Goal: Task Accomplishment & Management: Manage account settings

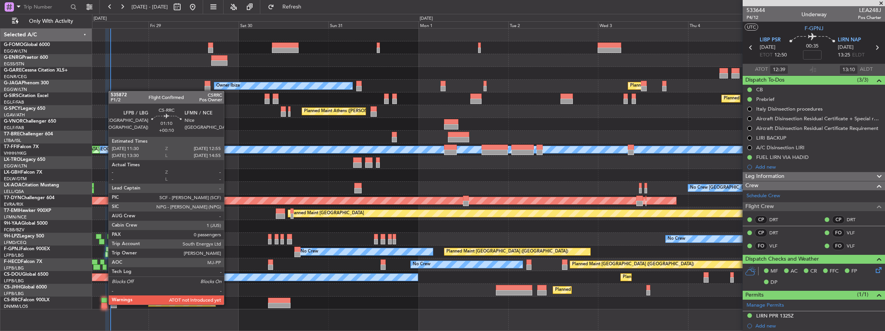
click at [104, 304] on div at bounding box center [103, 305] width 5 height 5
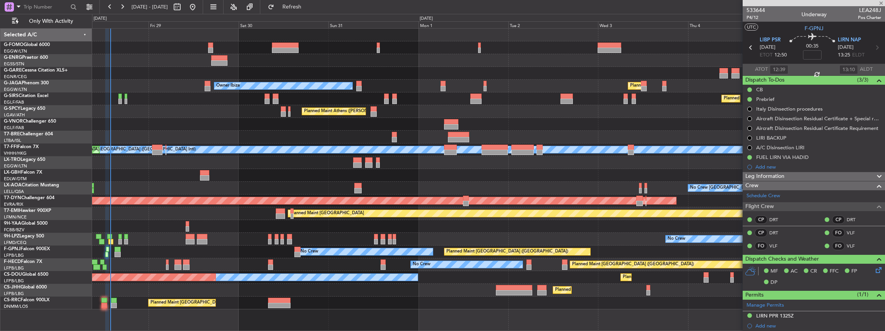
type input "+00:10"
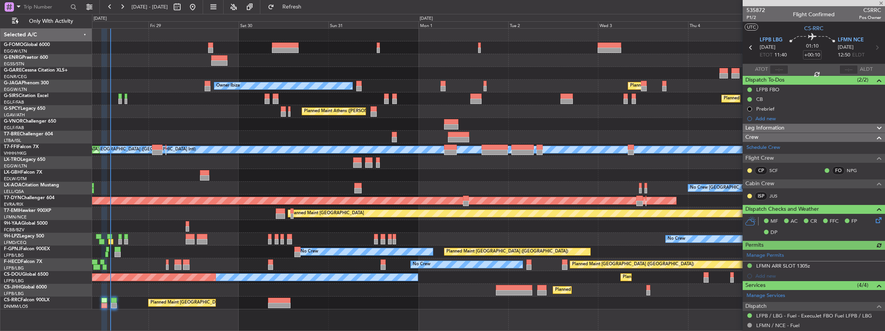
click at [780, 70] on div at bounding box center [778, 69] width 19 height 9
click at [779, 69] on input "text" at bounding box center [778, 69] width 19 height 9
click at [783, 70] on input "text" at bounding box center [778, 69] width 19 height 9
type input "13:43"
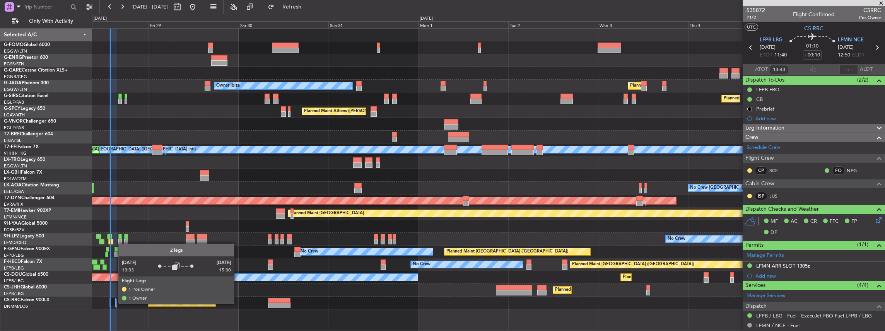
click at [114, 303] on div at bounding box center [112, 302] width 6 height 9
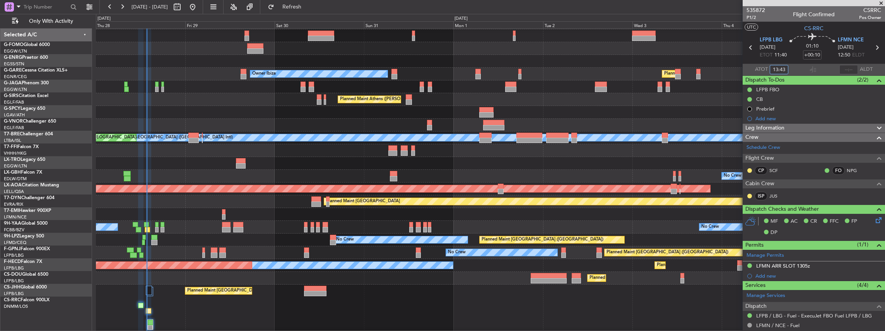
scroll to position [12, 0]
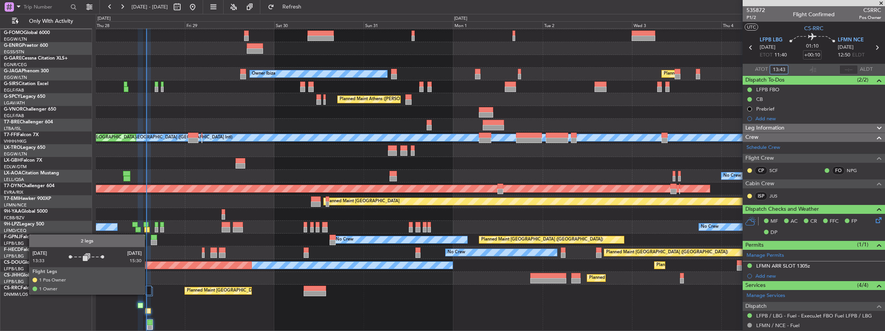
click at [148, 294] on div at bounding box center [148, 290] width 6 height 9
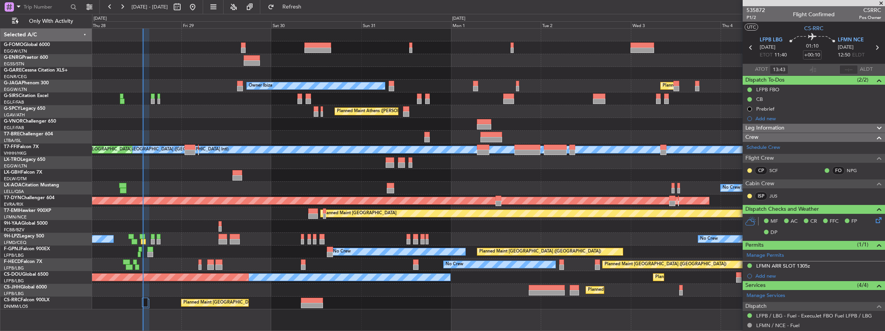
click at [797, 69] on section "ATOT 13:43 ALDT" at bounding box center [813, 70] width 142 height 12
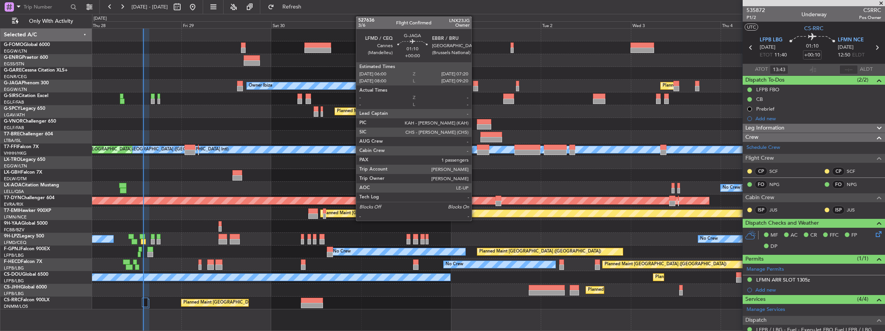
click at [475, 87] on div at bounding box center [475, 88] width 5 height 5
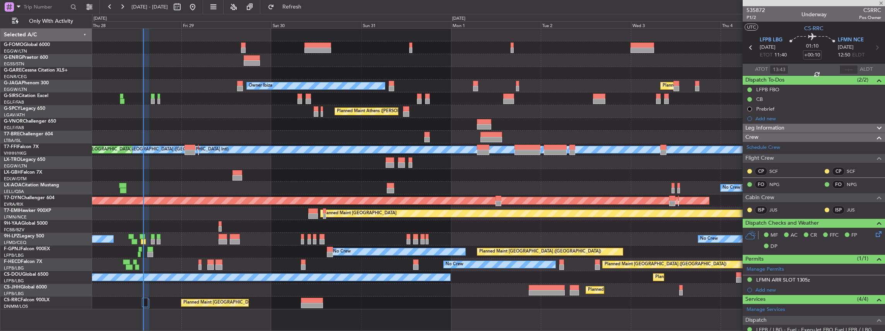
type input "1"
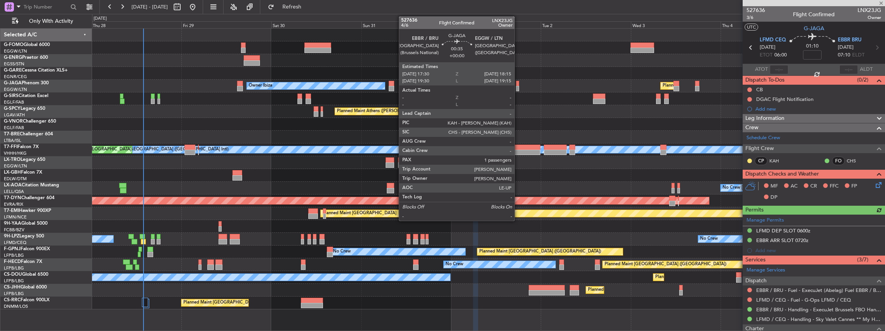
click at [518, 86] on div at bounding box center [517, 88] width 3 height 5
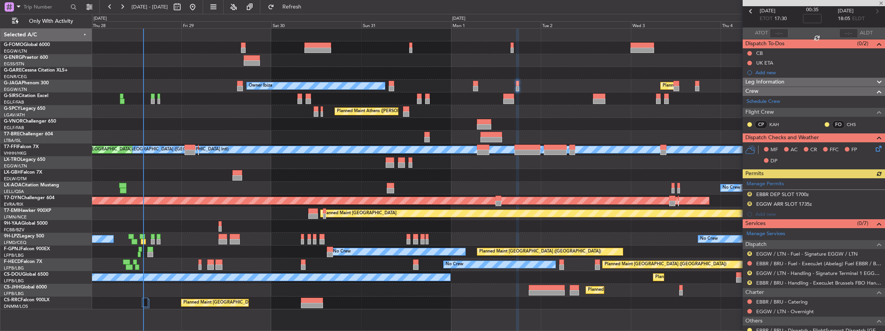
scroll to position [51, 0]
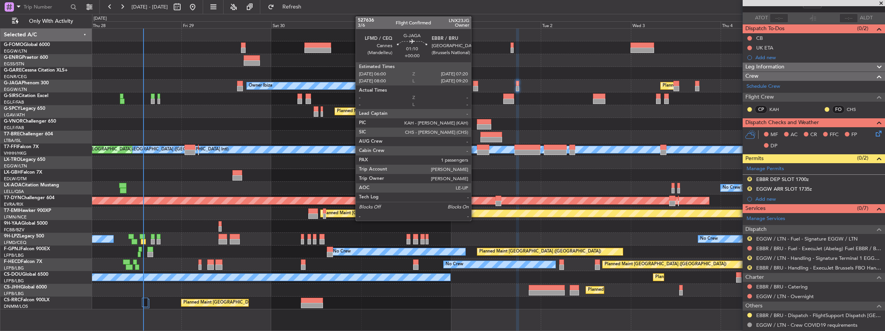
click at [475, 87] on div at bounding box center [475, 88] width 5 height 5
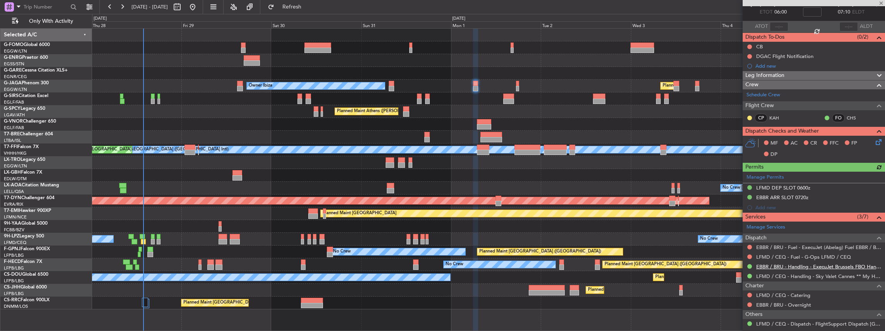
scroll to position [97, 0]
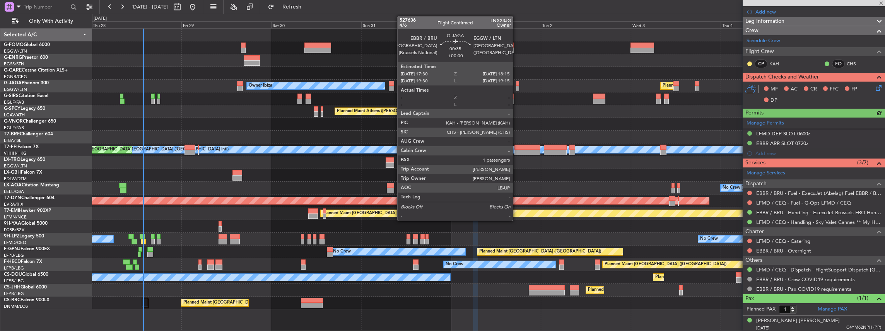
click at [517, 88] on div at bounding box center [517, 88] width 3 height 5
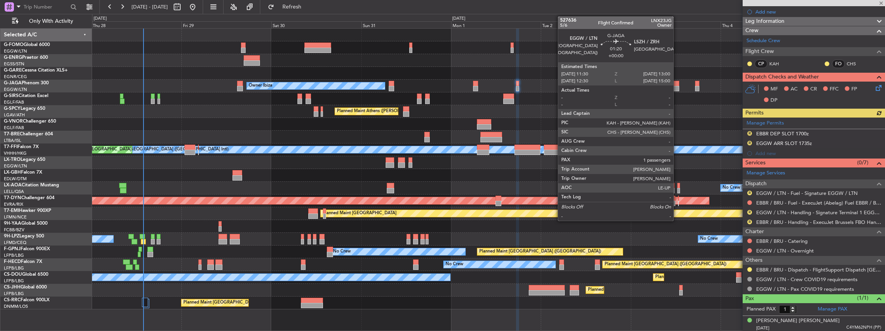
click at [677, 86] on div at bounding box center [676, 88] width 6 height 5
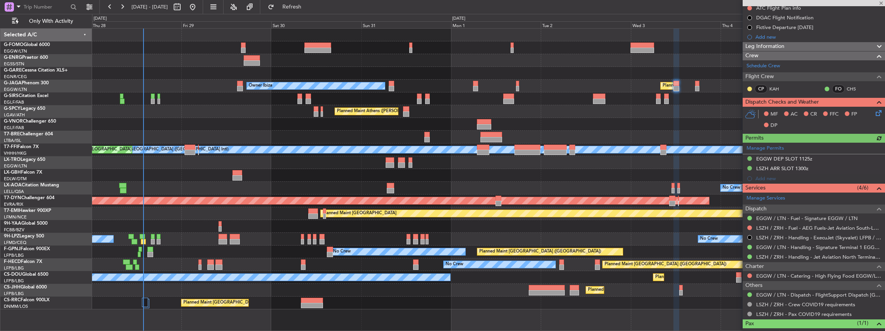
scroll to position [103, 0]
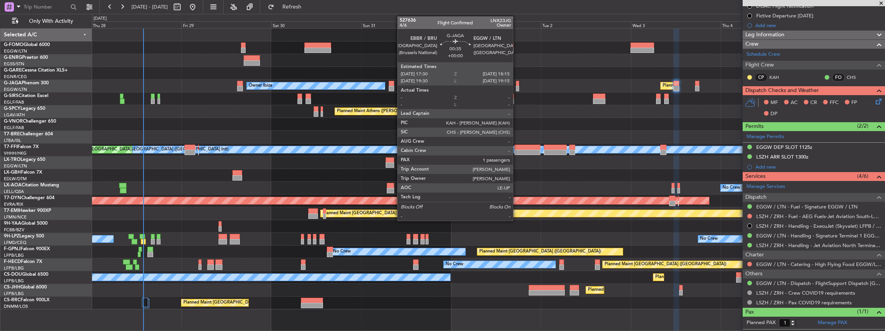
click at [517, 87] on div at bounding box center [517, 88] width 3 height 5
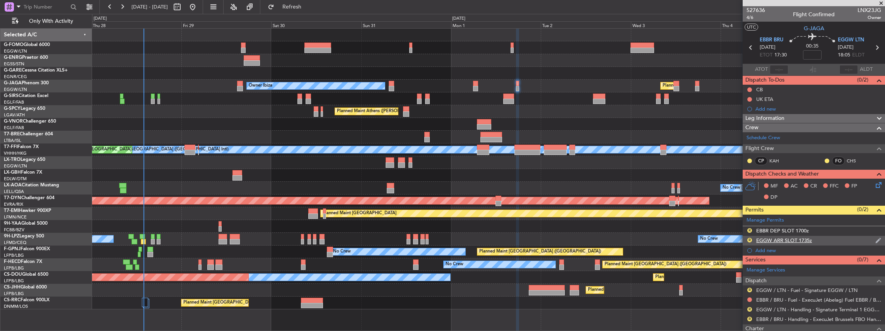
scroll to position [26, 0]
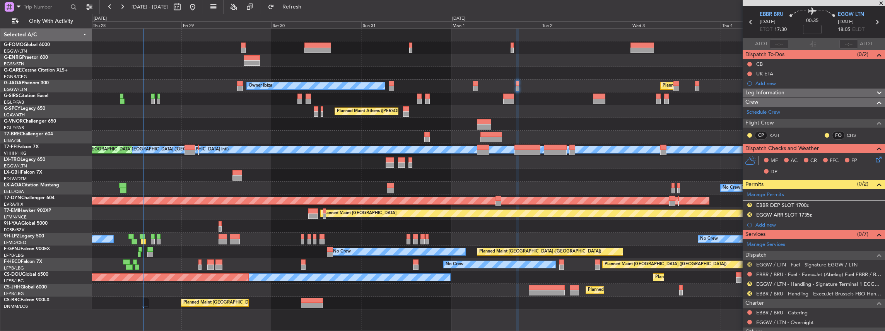
click at [748, 262] on button "R" at bounding box center [749, 264] width 5 height 5
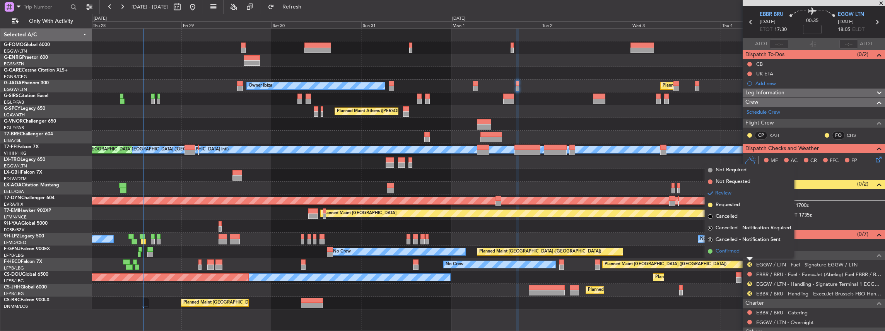
click at [738, 252] on span "Confirmed" at bounding box center [727, 251] width 24 height 8
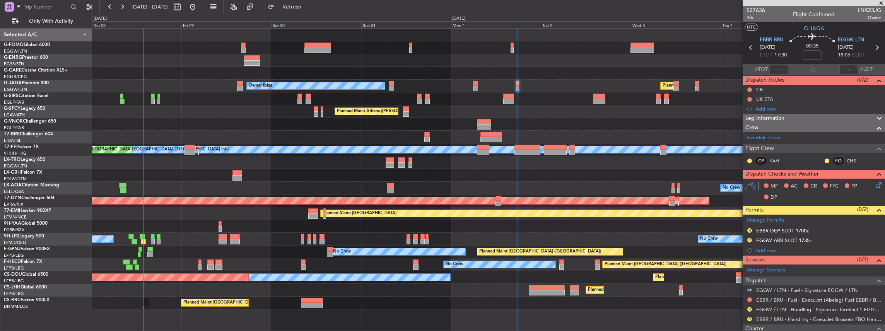
scroll to position [51, 0]
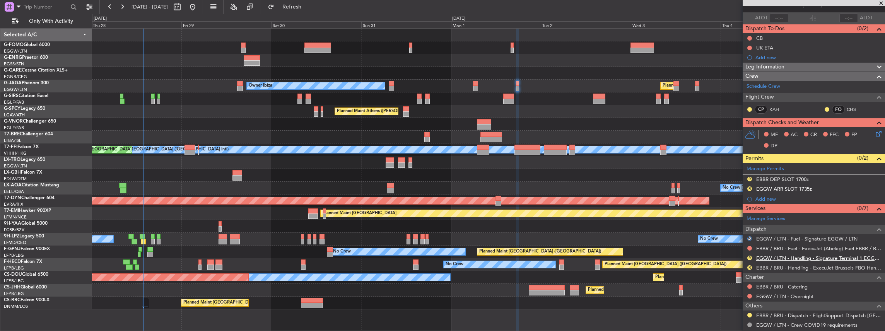
click at [779, 256] on link "EGGW / LTN - Handling - Signature Terminal 1 EGGW / LTN" at bounding box center [818, 258] width 125 height 7
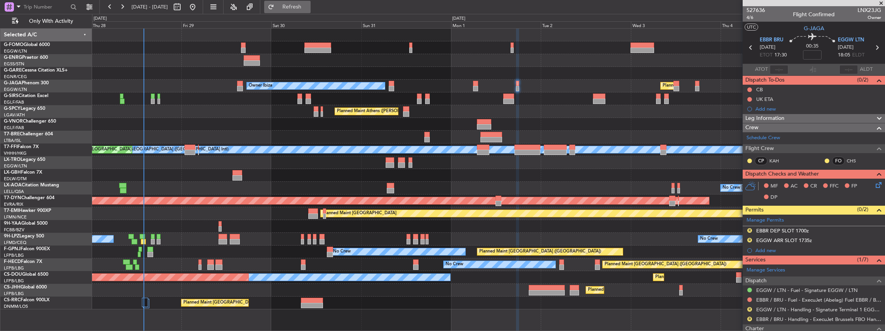
click at [309, 1] on button "Refresh" at bounding box center [287, 7] width 46 height 12
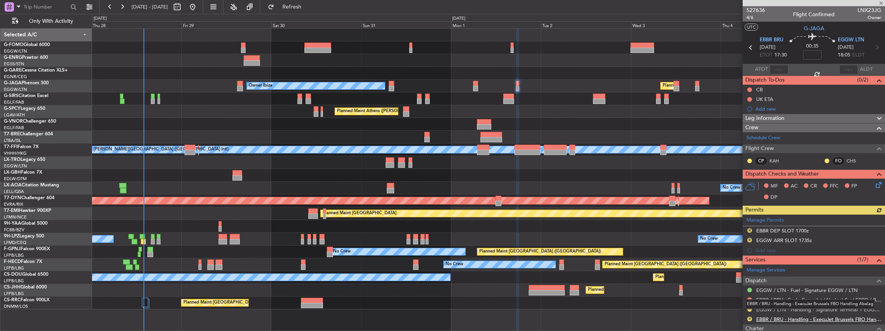
click at [778, 316] on link "EBBR / BRU - Handling - ExecuJet Brussels FBO Handling Abelag" at bounding box center [818, 319] width 125 height 7
click at [303, 8] on span "Refresh" at bounding box center [292, 6] width 32 height 5
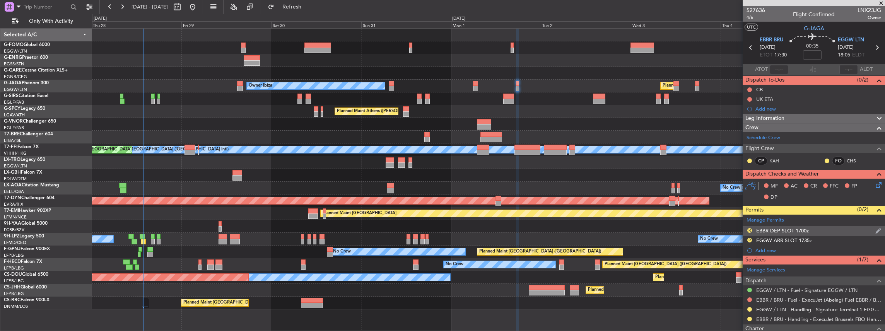
click at [827, 228] on div "R EBBR DEP SLOT 1700z" at bounding box center [813, 231] width 142 height 10
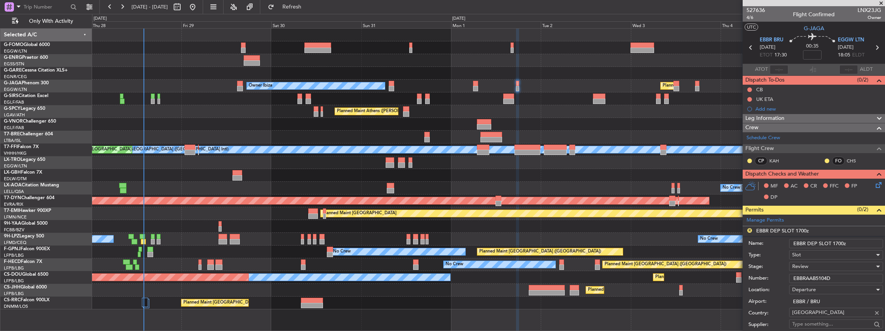
click at [839, 242] on input "EBBR DEP SLOT 1700z" at bounding box center [836, 243] width 94 height 9
type input "EBBR DEP SLOT 1730z"
click at [828, 265] on div "Review" at bounding box center [833, 267] width 82 height 12
click at [824, 315] on span "Requested" at bounding box center [834, 316] width 84 height 12
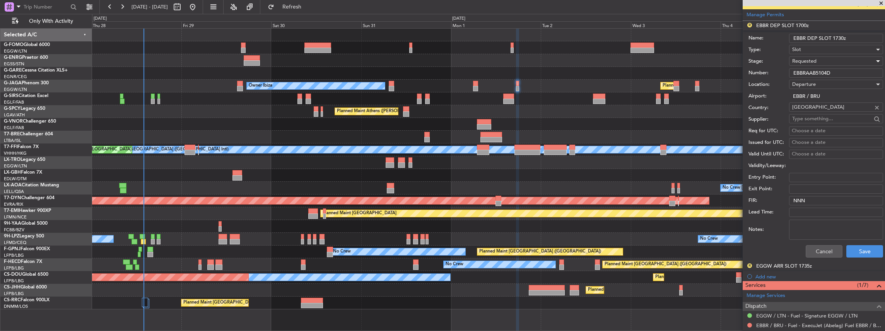
scroll to position [206, 0]
click at [865, 247] on button "Save" at bounding box center [864, 250] width 37 height 12
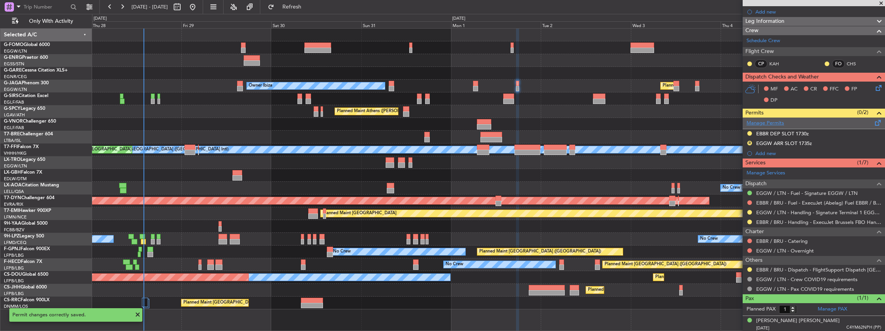
scroll to position [0, 0]
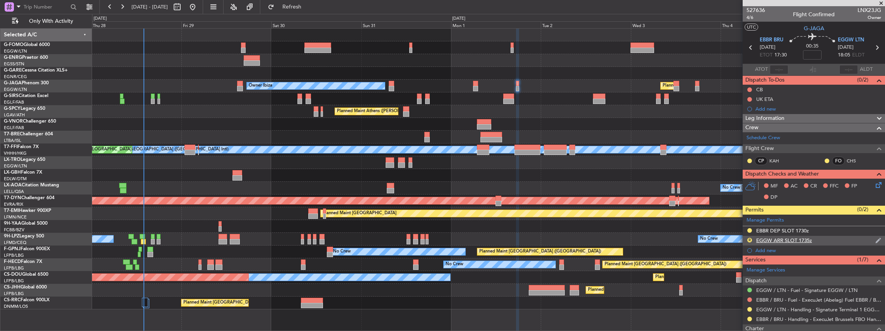
click at [831, 236] on div "R EGGW ARR SLOT 1735z" at bounding box center [813, 241] width 142 height 10
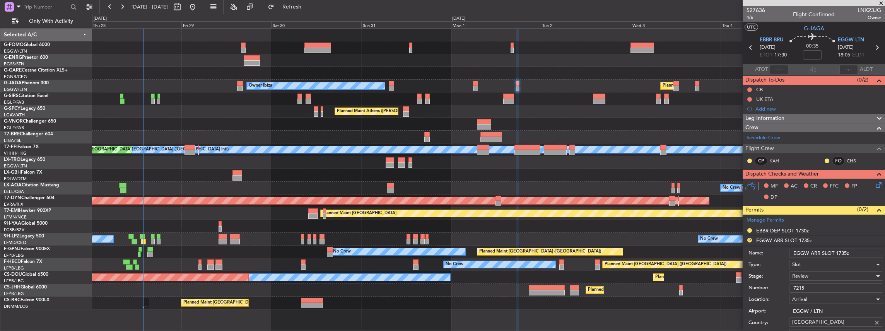
drag, startPoint x: 843, startPoint y: 252, endPoint x: 838, endPoint y: 252, distance: 4.6
click at [838, 252] on input "EGGW ARR SLOT 1735z" at bounding box center [836, 253] width 94 height 9
type input "EGGW ARR SLOT 1815z"
click at [805, 273] on span "Review" at bounding box center [800, 276] width 16 height 7
click at [810, 328] on span "Requested" at bounding box center [834, 326] width 84 height 12
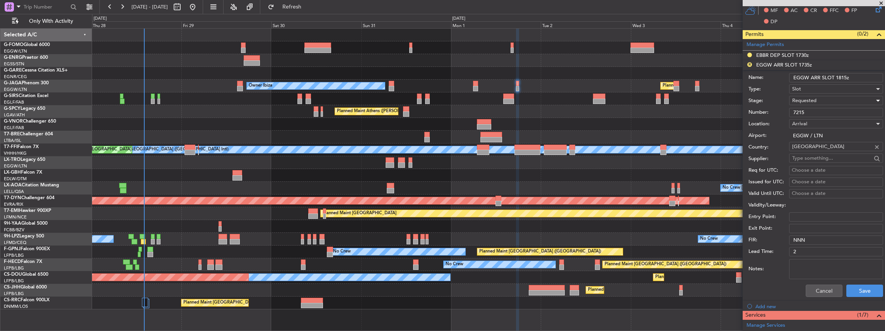
scroll to position [232, 0]
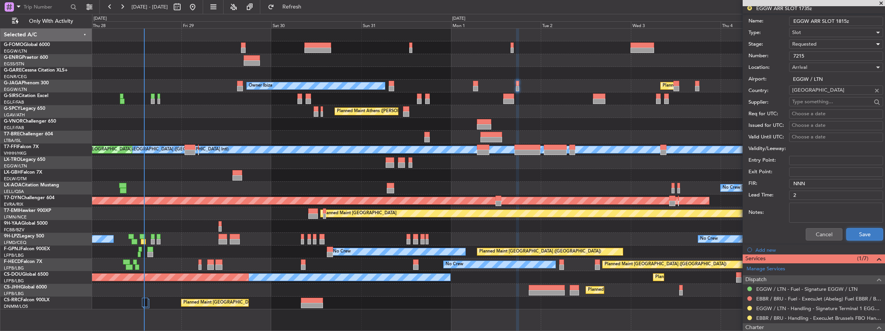
click at [856, 237] on button "Save" at bounding box center [864, 234] width 37 height 12
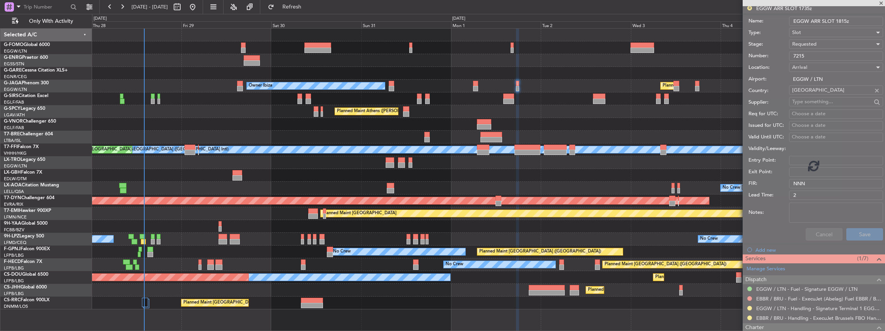
scroll to position [1, 0]
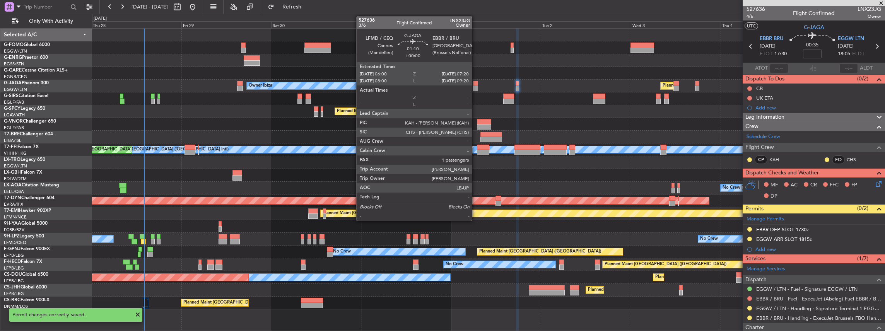
click at [476, 87] on div at bounding box center [475, 88] width 5 height 5
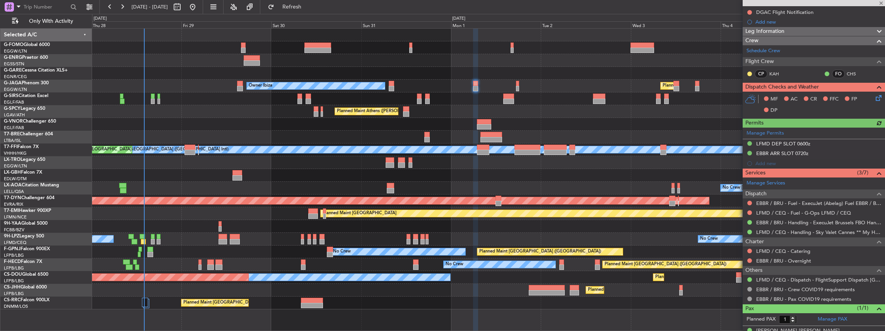
scroll to position [97, 0]
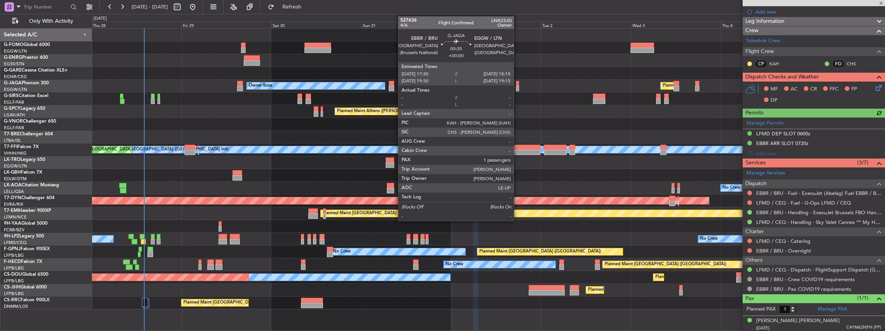
click at [517, 86] on div at bounding box center [517, 88] width 3 height 5
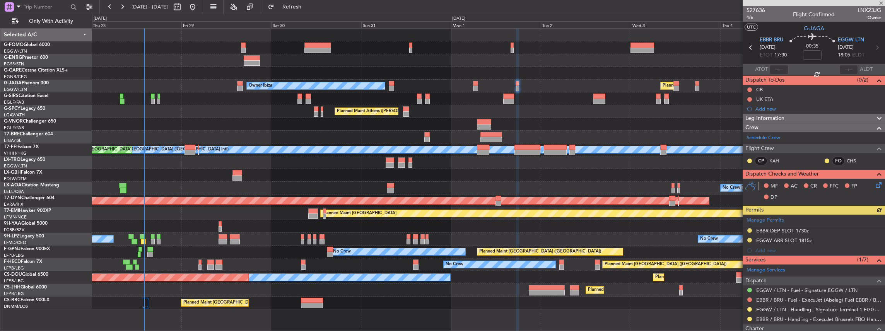
scroll to position [77, 0]
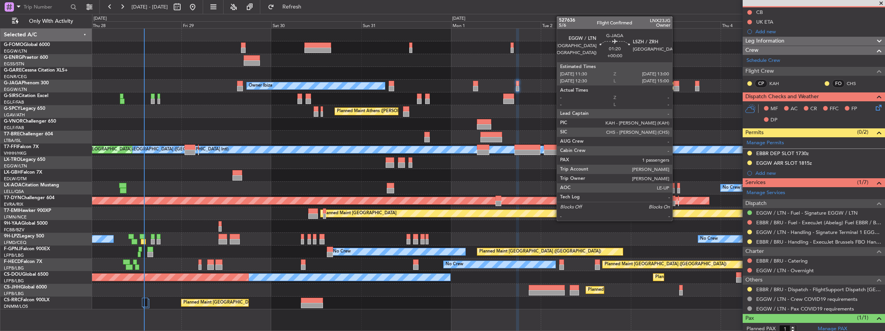
click at [676, 86] on div at bounding box center [676, 88] width 6 height 5
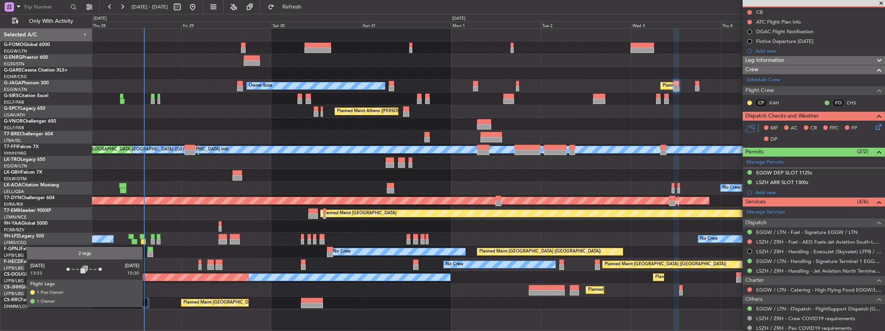
click at [146, 306] on div at bounding box center [145, 302] width 6 height 9
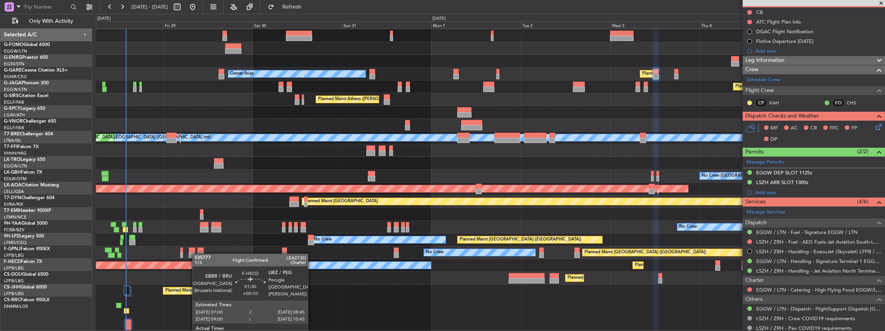
scroll to position [12, 0]
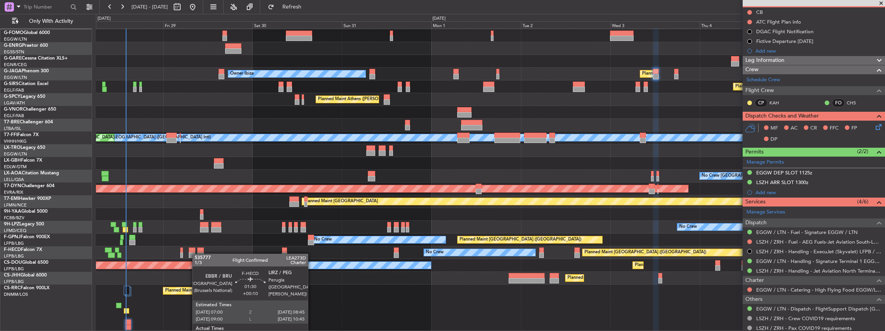
click at [180, 245] on div "Planned Maint [GEOGRAPHIC_DATA] ([GEOGRAPHIC_DATA]) Owner Ibiza Planned Maint […" at bounding box center [490, 174] width 789 height 315
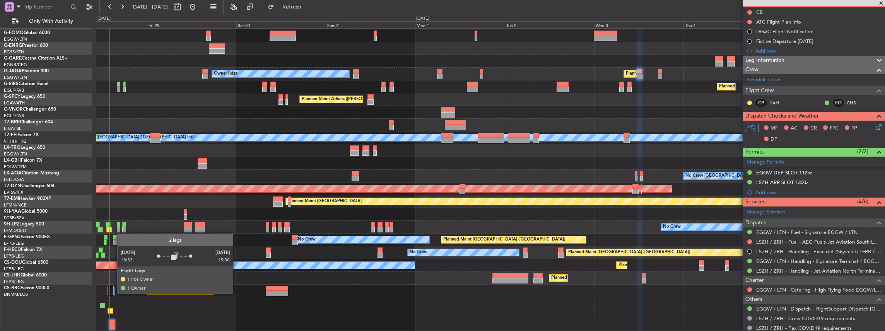
click at [113, 293] on div at bounding box center [110, 290] width 6 height 9
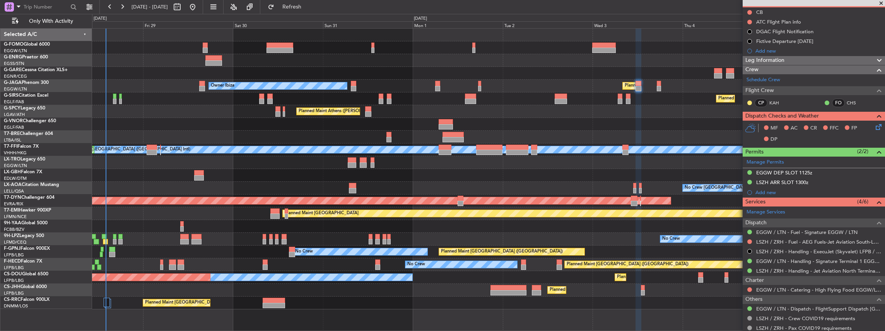
scroll to position [0, 0]
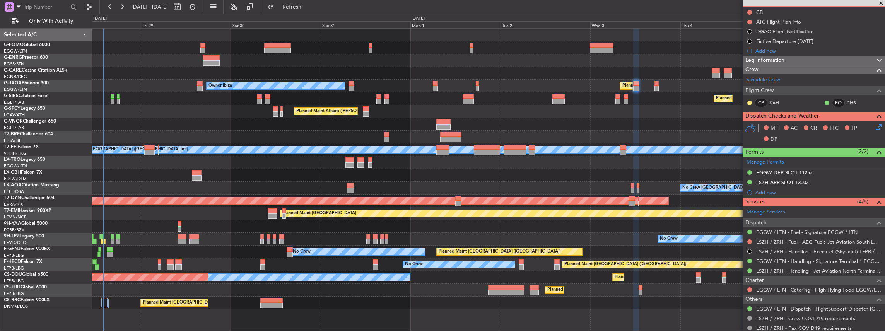
click at [154, 331] on html "[DATE] - [DATE] Refresh Quick Links Only With Activity Planned Maint [GEOGRAPHI…" at bounding box center [442, 165] width 885 height 331
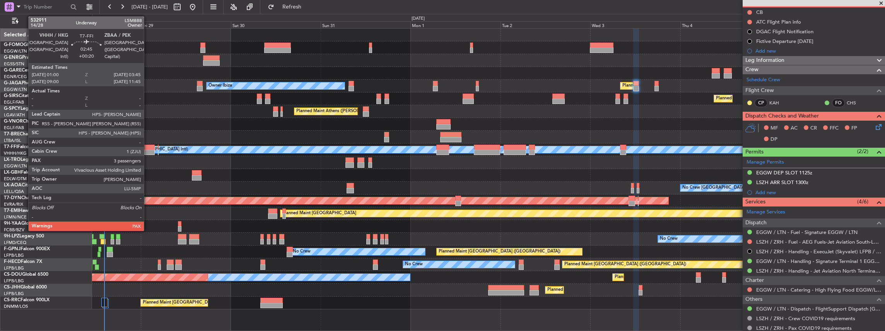
click at [148, 146] on div at bounding box center [149, 147] width 10 height 5
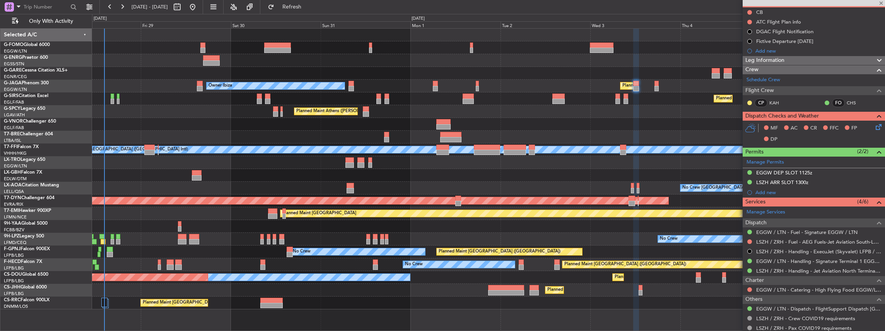
type input "+00:20"
type input "3"
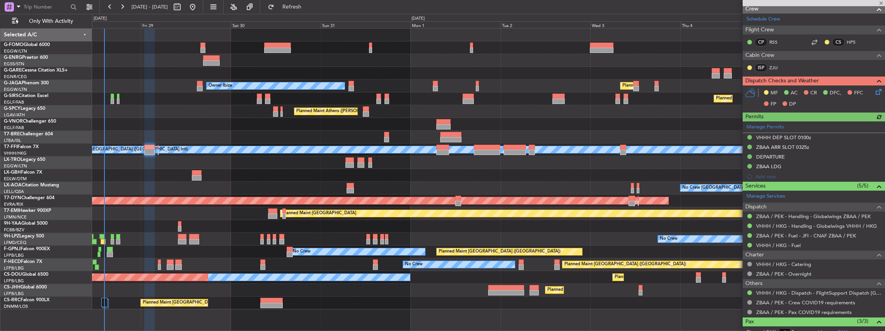
scroll to position [129, 0]
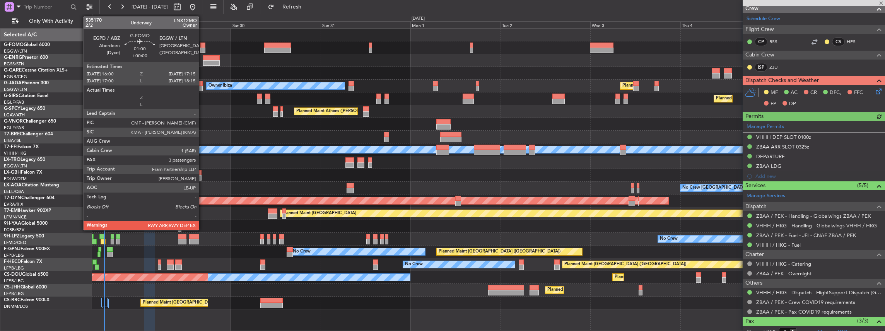
click at [203, 46] on div at bounding box center [202, 45] width 5 height 5
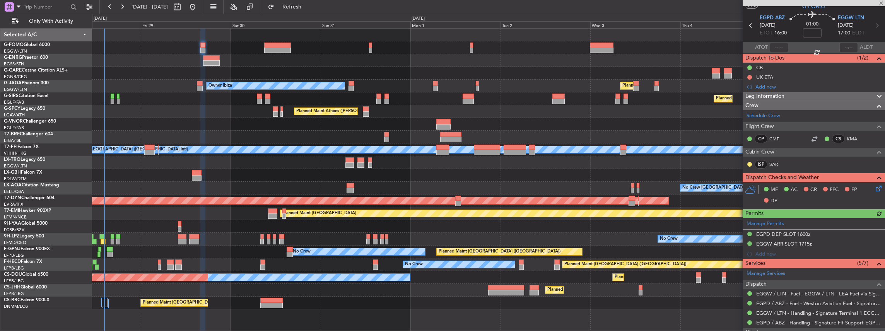
scroll to position [51, 0]
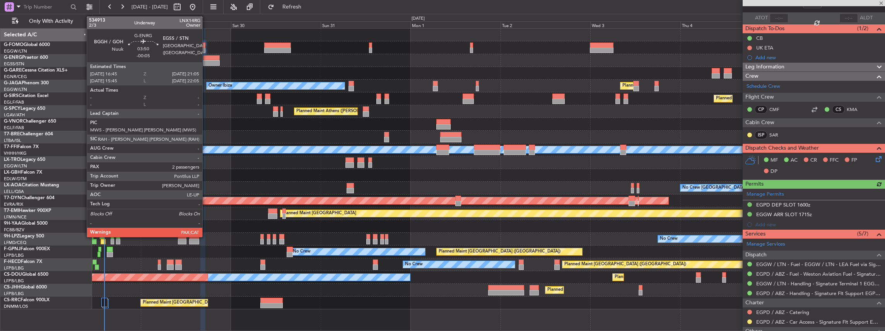
click at [206, 60] on div at bounding box center [211, 62] width 16 height 5
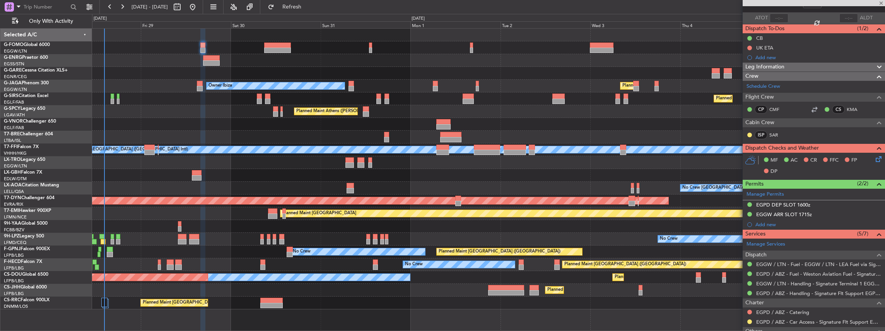
type input "-00:05"
type input "4"
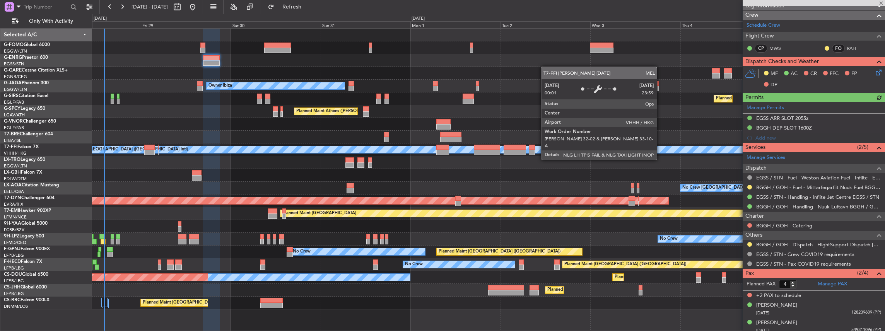
scroll to position [124, 0]
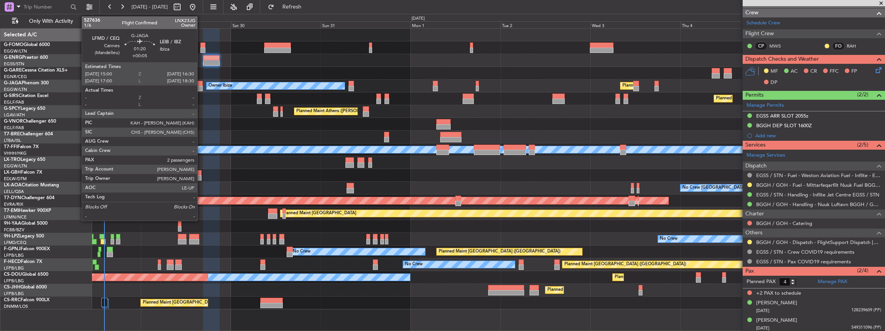
click at [201, 85] on div at bounding box center [200, 83] width 6 height 5
type input "+00:05"
type input "2"
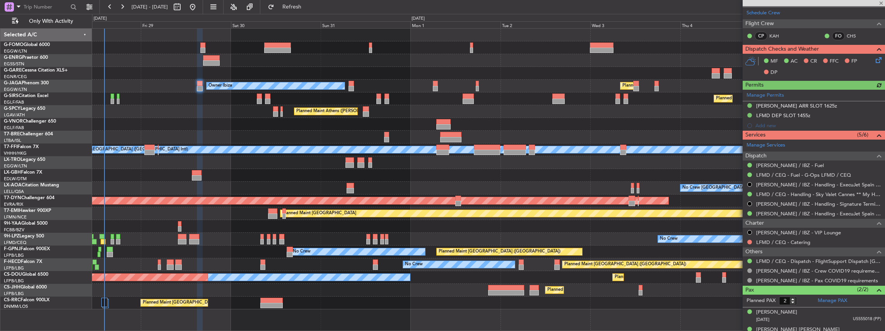
scroll to position [155, 0]
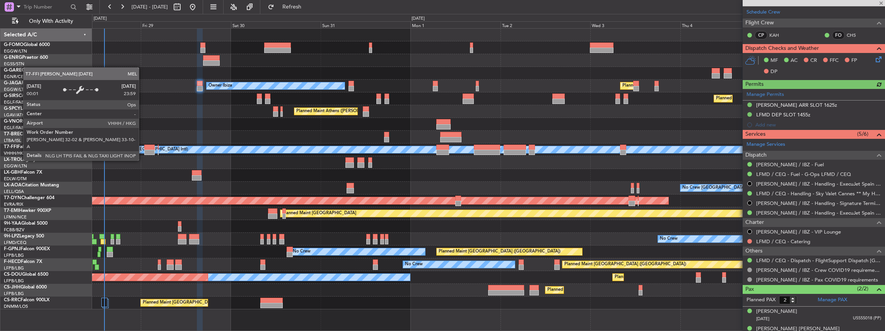
click at [143, 146] on div "[PERSON_NAME][GEOGRAPHIC_DATA] ([GEOGRAPHIC_DATA] Intl)" at bounding box center [590, 149] width 1078 height 7
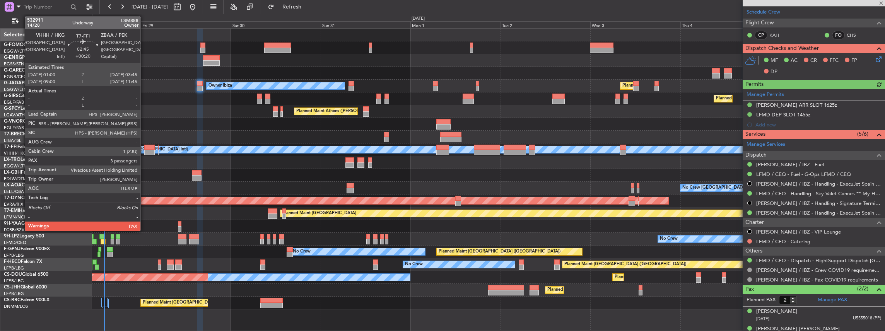
click at [146, 146] on div at bounding box center [149, 147] width 10 height 5
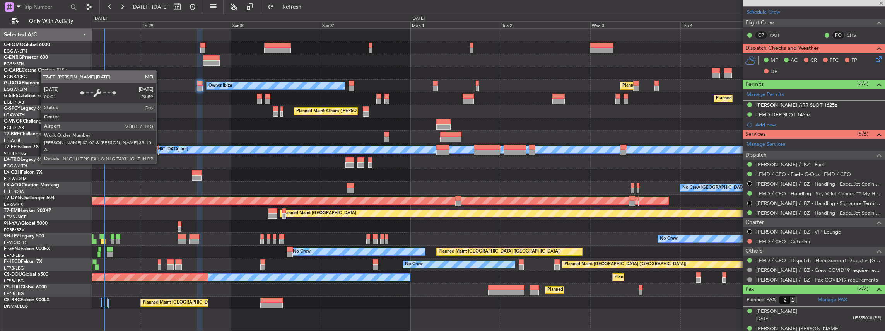
type input "+00:20"
type input "3"
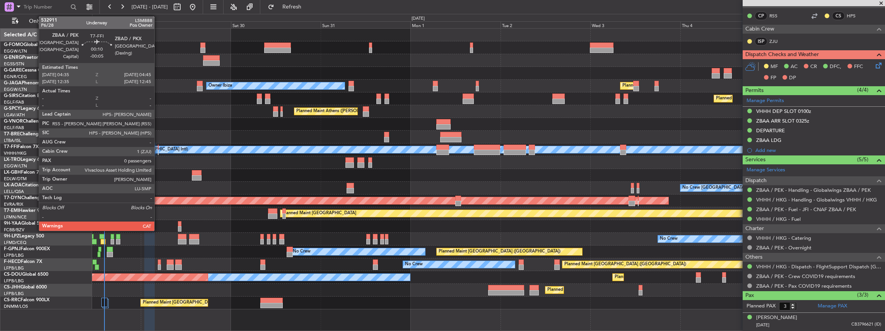
click at [158, 150] on div at bounding box center [158, 152] width 1 height 5
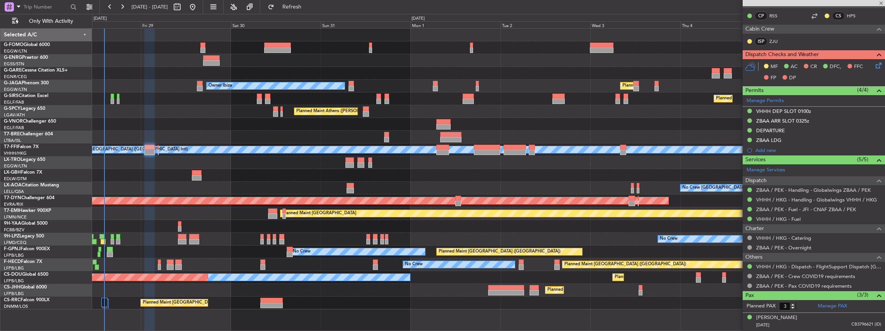
type input "-00:05"
type input "0"
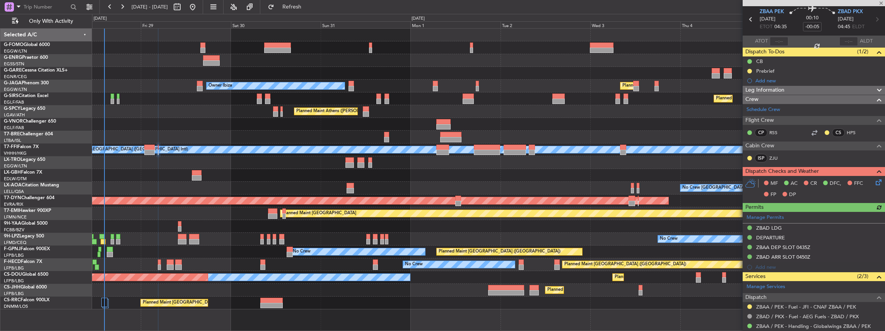
scroll to position [58, 0]
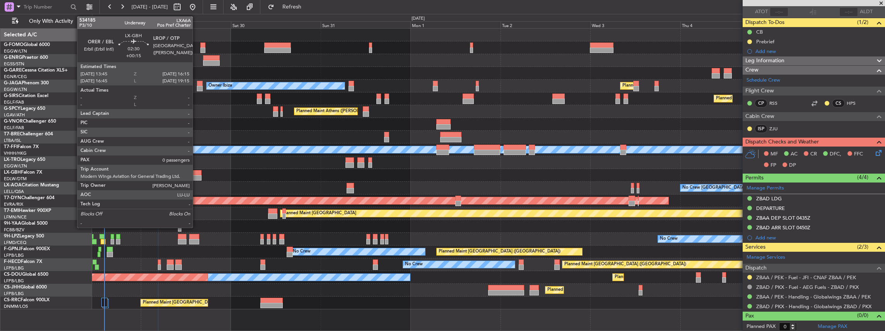
click at [196, 175] on div at bounding box center [197, 177] width 10 height 5
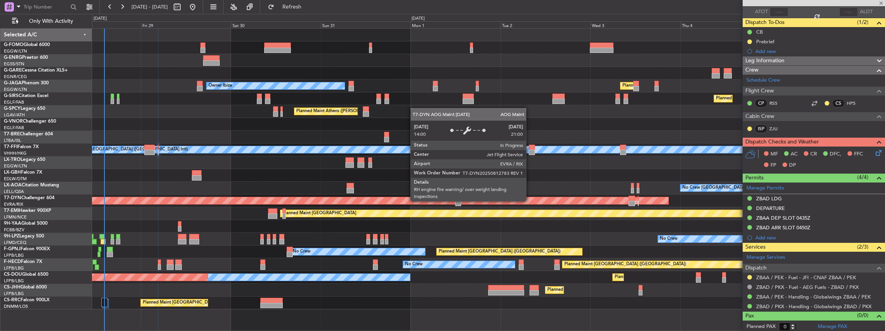
type input "+00:15"
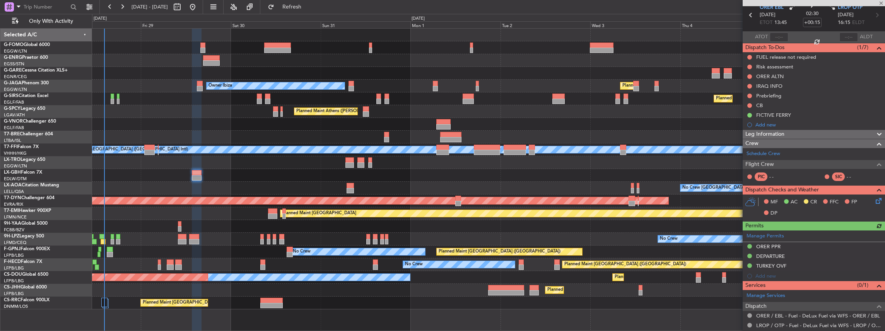
scroll to position [71, 0]
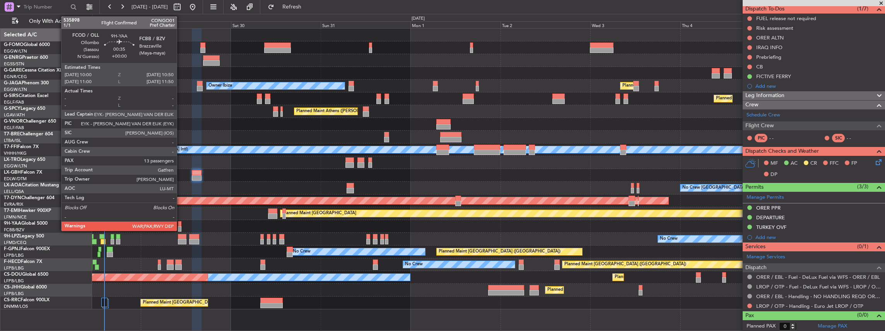
click at [181, 227] on div at bounding box center [179, 228] width 3 height 5
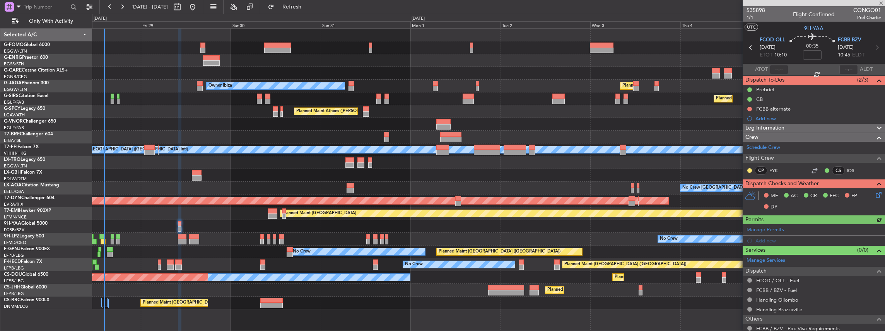
scroll to position [42, 0]
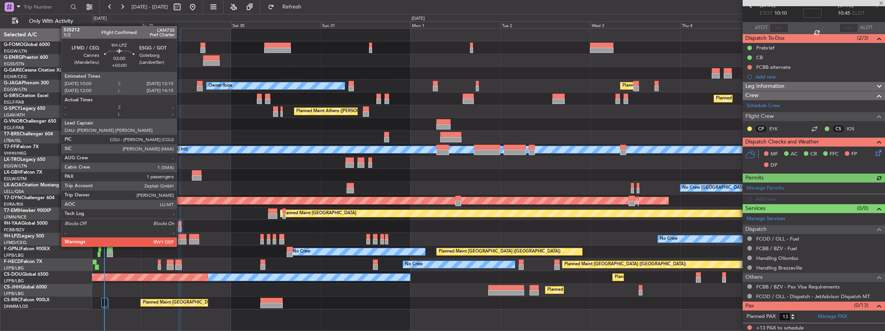
click at [181, 239] on div at bounding box center [182, 241] width 9 height 5
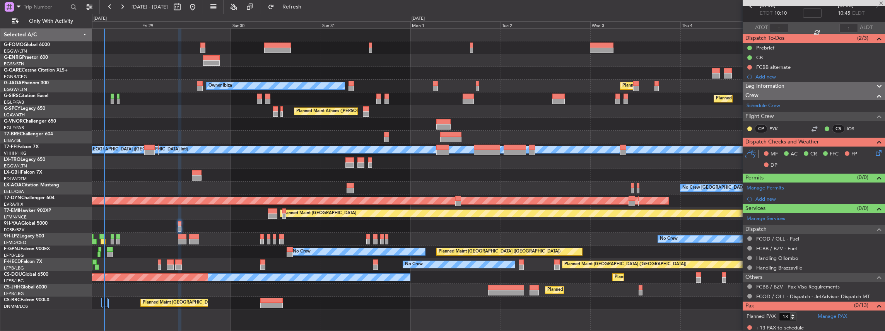
type input "1"
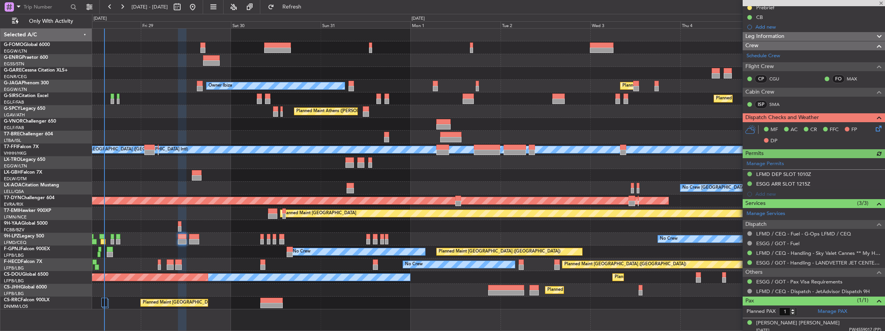
scroll to position [84, 0]
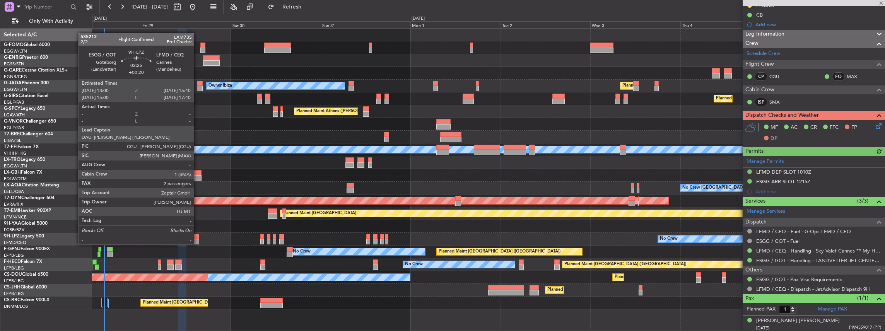
click at [197, 237] on div at bounding box center [194, 236] width 10 height 5
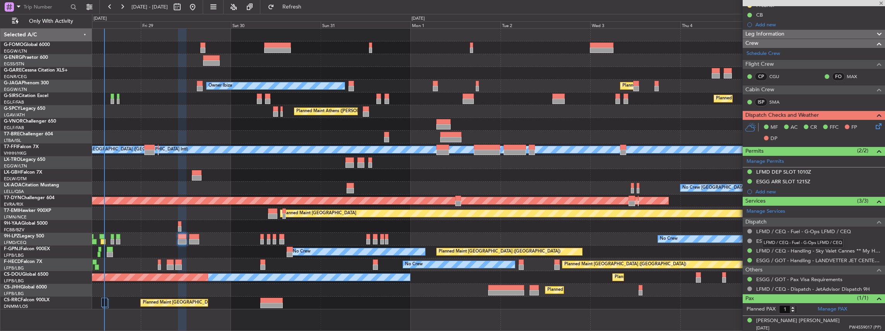
type input "+00:20"
type input "2"
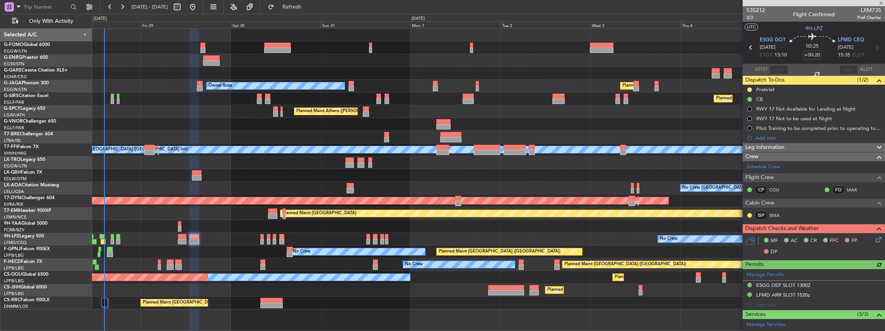
scroll to position [131, 0]
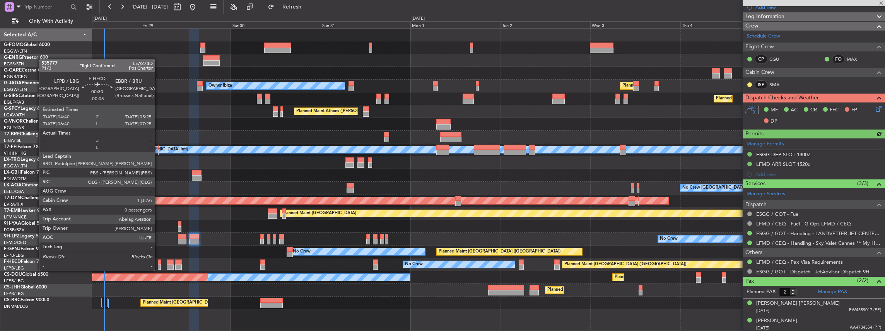
click at [159, 264] on div at bounding box center [159, 261] width 3 height 5
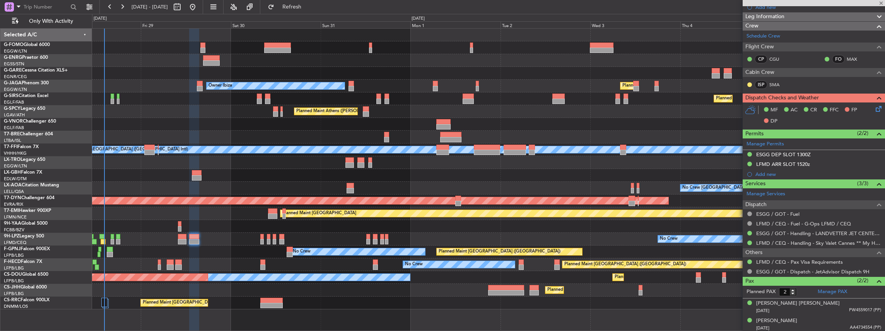
type input "-00:05"
type input "0"
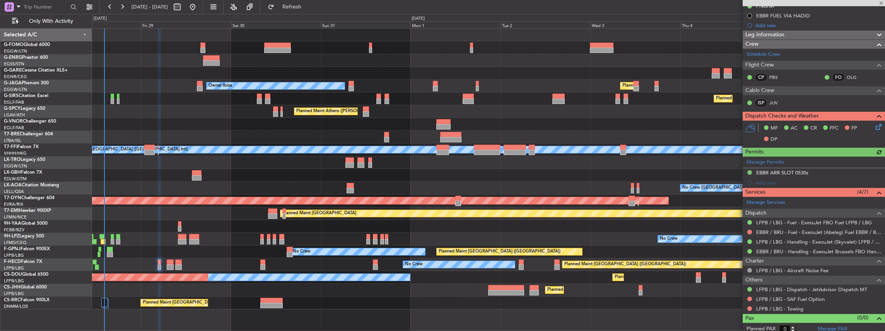
scroll to position [105, 0]
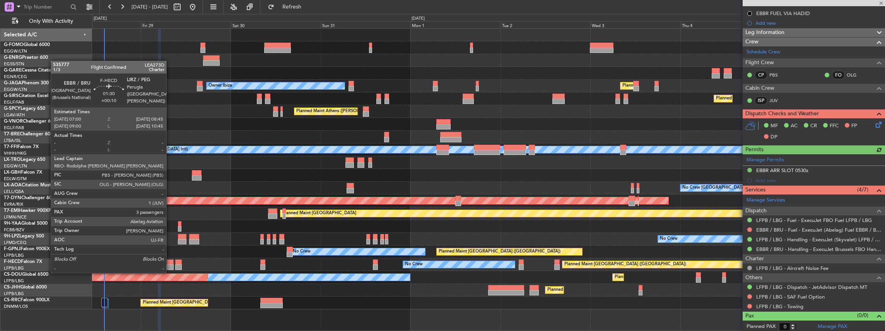
click at [170, 265] on div at bounding box center [170, 266] width 7 height 5
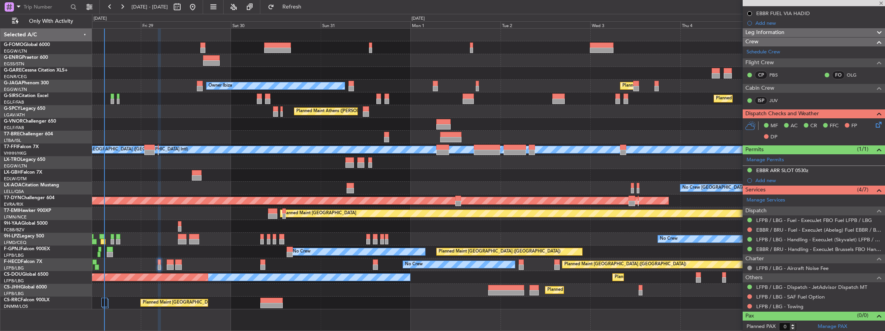
type input "+00:10"
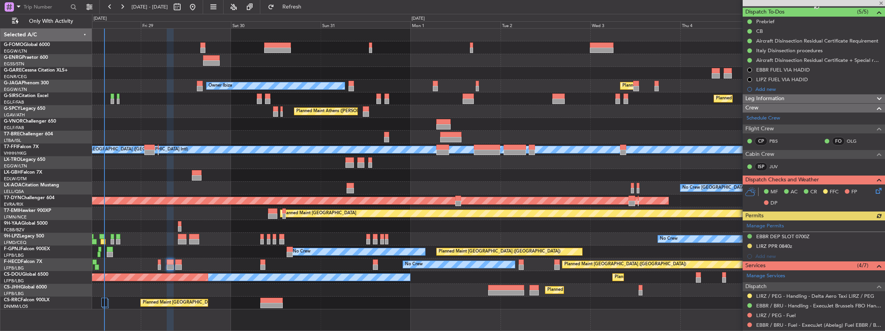
scroll to position [103, 0]
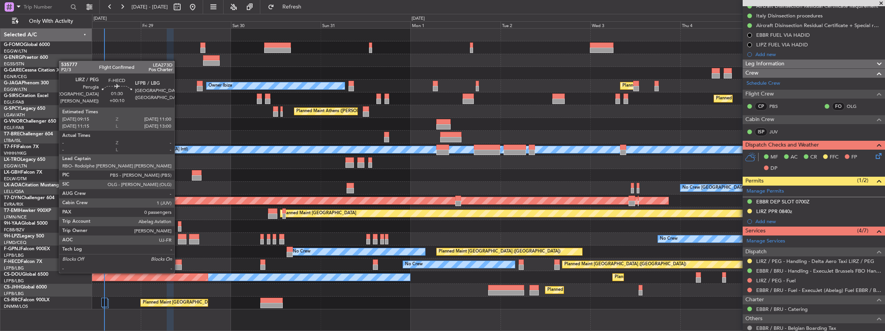
click at [179, 265] on div at bounding box center [178, 266] width 7 height 5
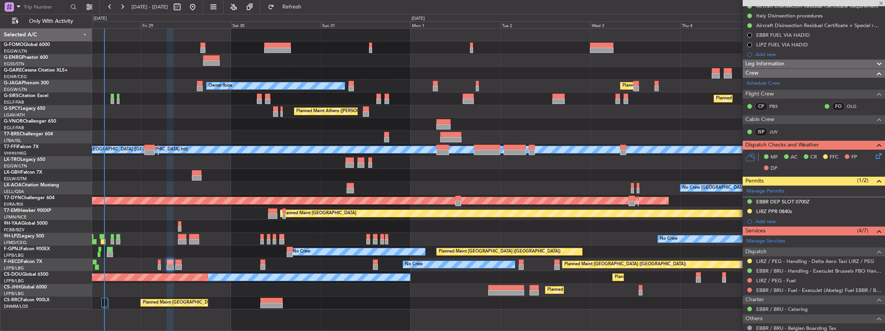
type input "0"
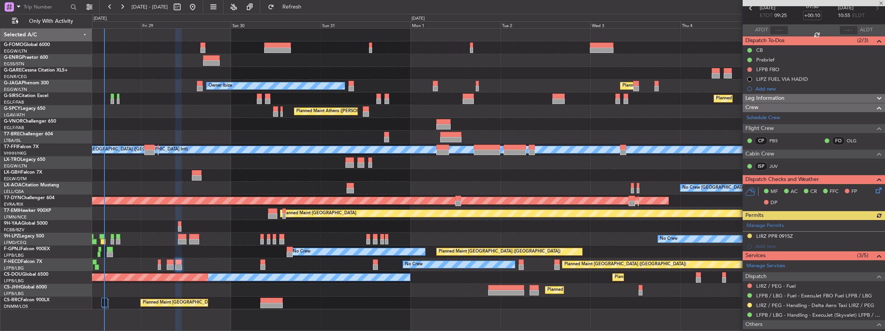
scroll to position [67, 0]
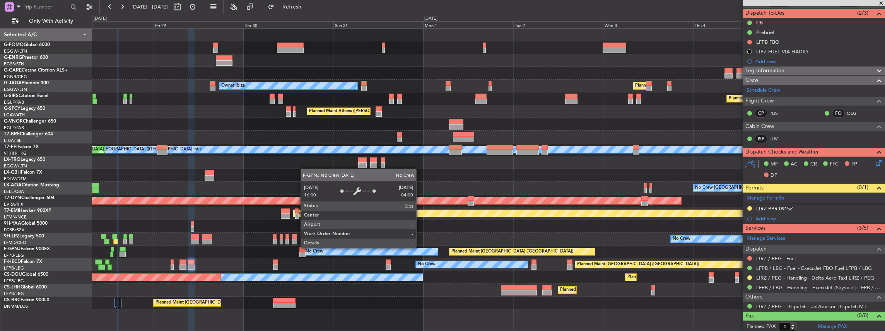
click at [432, 248] on div "No Crew" at bounding box center [370, 252] width 135 height 8
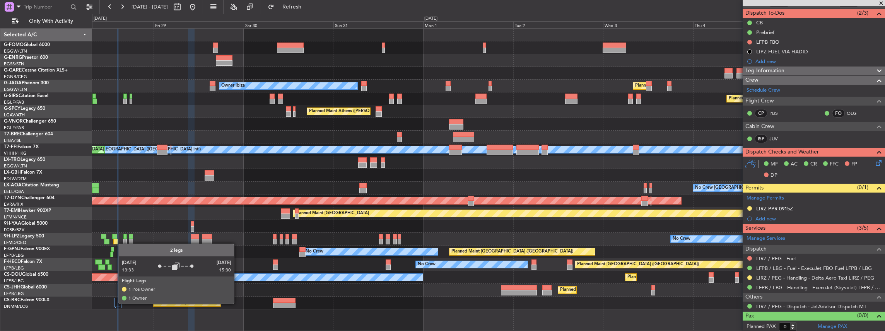
click at [114, 303] on div at bounding box center [117, 302] width 6 height 9
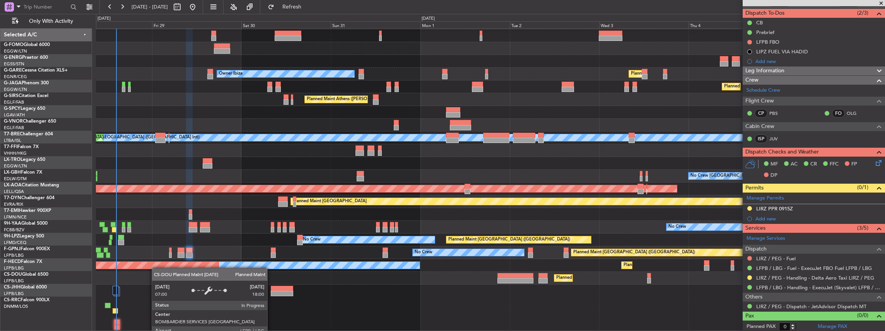
scroll to position [12, 0]
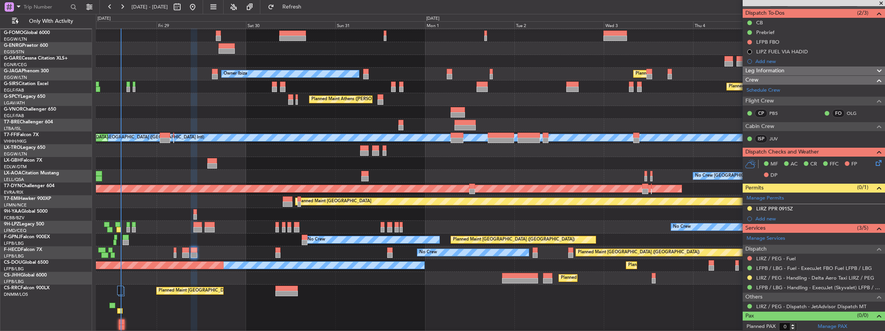
click at [160, 238] on div "Planned Maint [GEOGRAPHIC_DATA] ([GEOGRAPHIC_DATA]) Owner Ibiza Planned Maint […" at bounding box center [490, 174] width 789 height 315
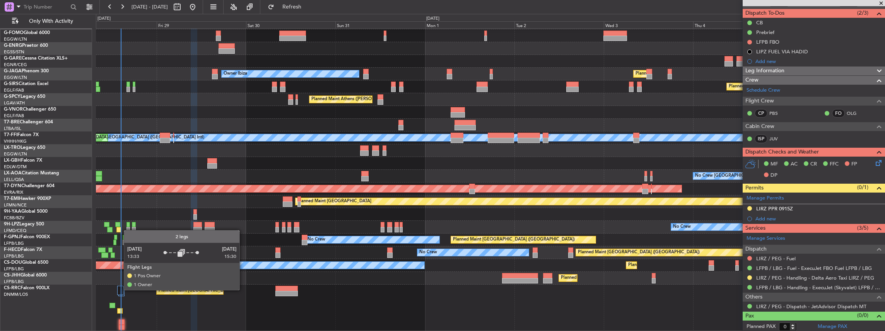
click at [120, 290] on div at bounding box center [120, 290] width 6 height 9
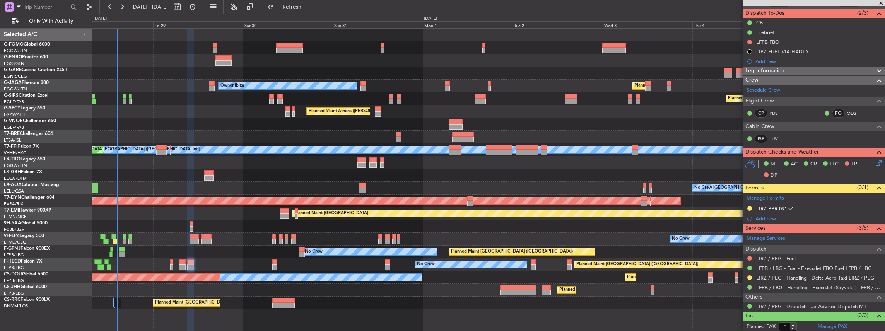
scroll to position [0, 0]
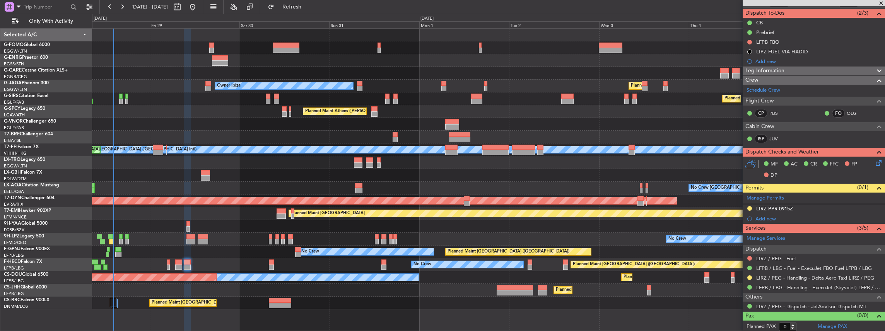
click at [356, 267] on div "Planned Maint [GEOGRAPHIC_DATA] ([GEOGRAPHIC_DATA]) Owner Ibiza Planned Maint […" at bounding box center [488, 169] width 793 height 281
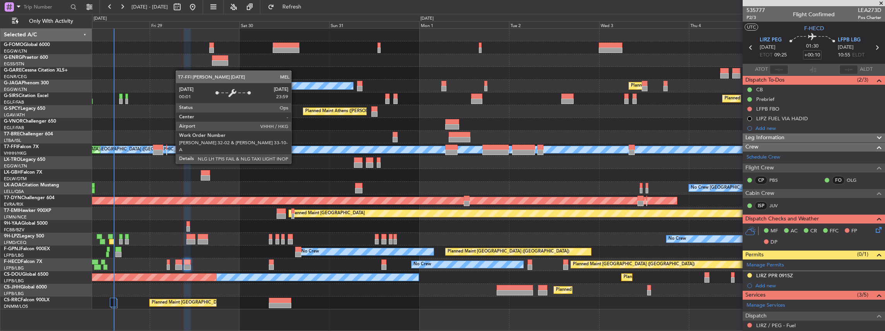
scroll to position [67, 0]
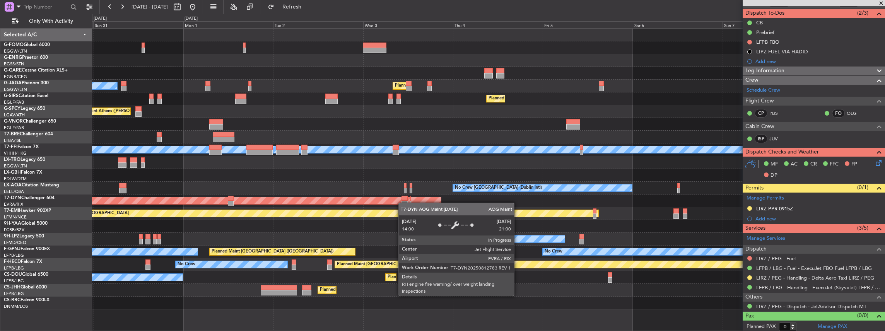
click at [333, 200] on div "Owner Ibiza Planned Maint [GEOGRAPHIC_DATA] ([GEOGRAPHIC_DATA]) Planned Maint […" at bounding box center [488, 169] width 793 height 281
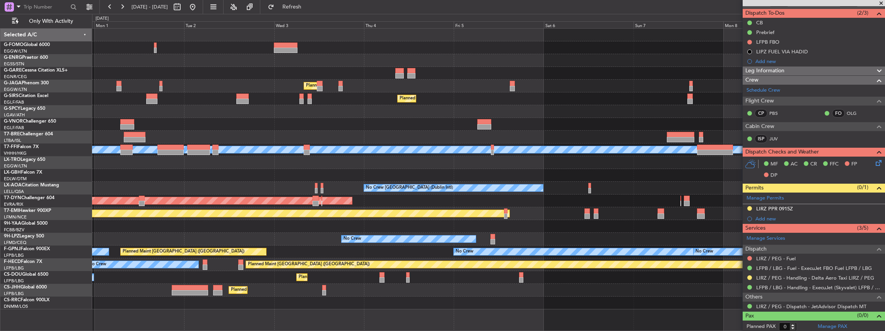
click at [481, 203] on div "AOG Maint Riga (Riga Intl)" at bounding box center [488, 200] width 793 height 13
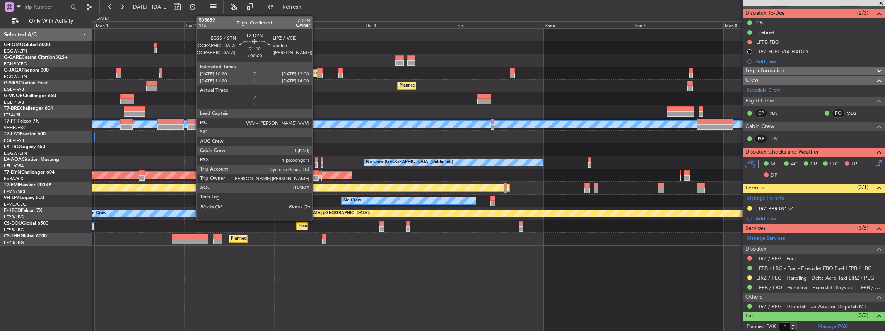
click at [316, 174] on div at bounding box center [315, 172] width 7 height 5
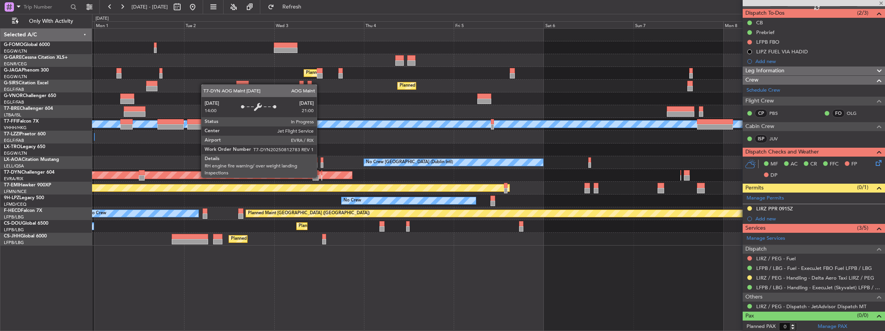
type input "1"
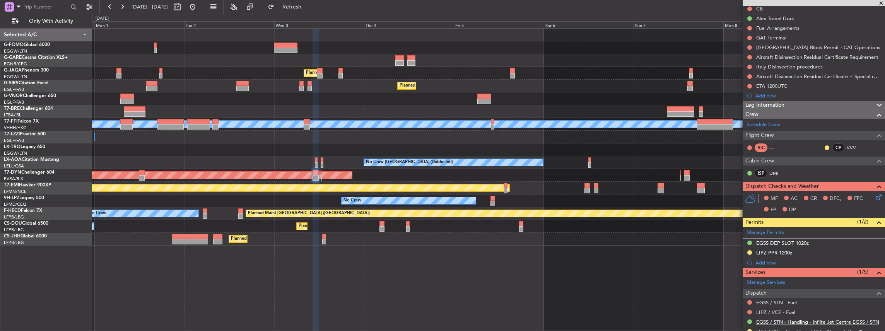
scroll to position [155, 0]
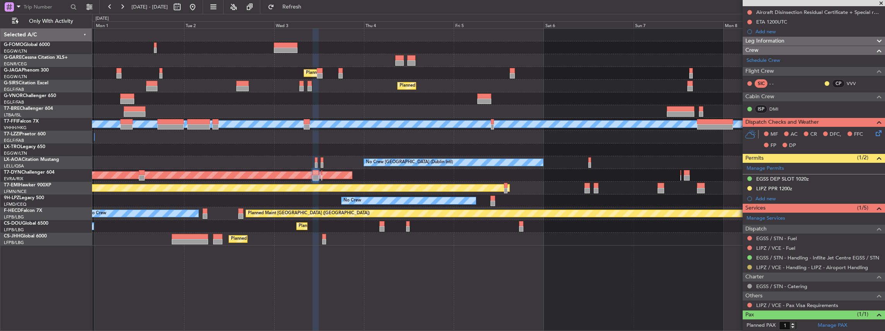
click at [748, 265] on button at bounding box center [749, 267] width 5 height 5
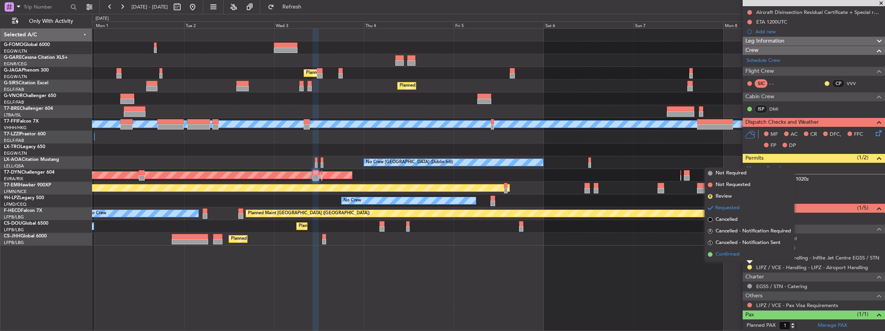
click at [733, 256] on span "Confirmed" at bounding box center [727, 255] width 24 height 8
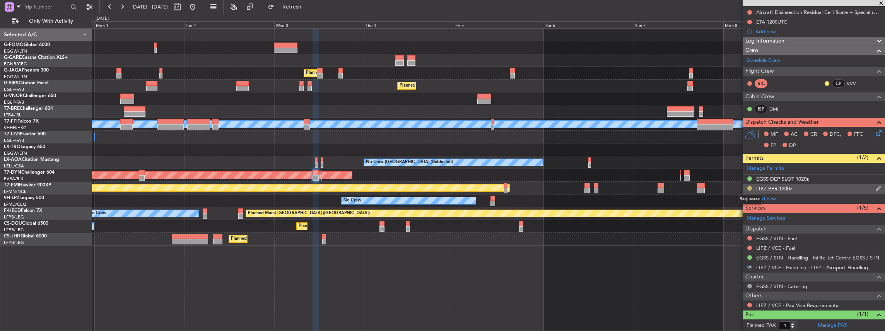
click at [750, 187] on button at bounding box center [749, 188] width 5 height 5
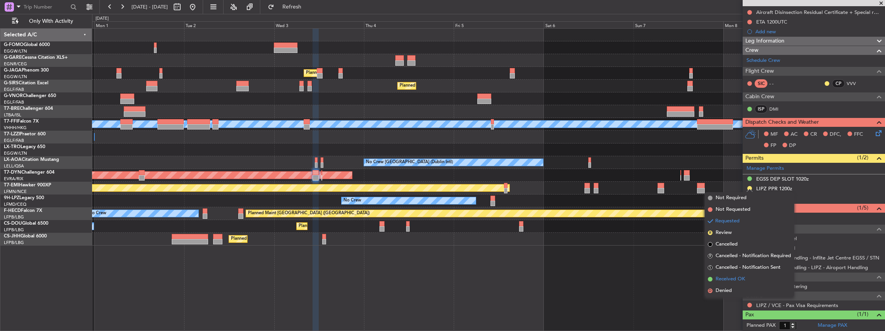
click at [722, 280] on span "Received OK" at bounding box center [729, 279] width 29 height 8
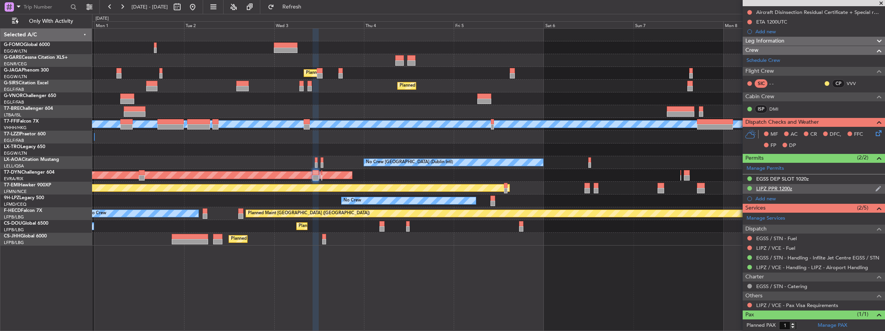
click at [807, 186] on div "LIPZ PPR 1200z" at bounding box center [813, 189] width 142 height 10
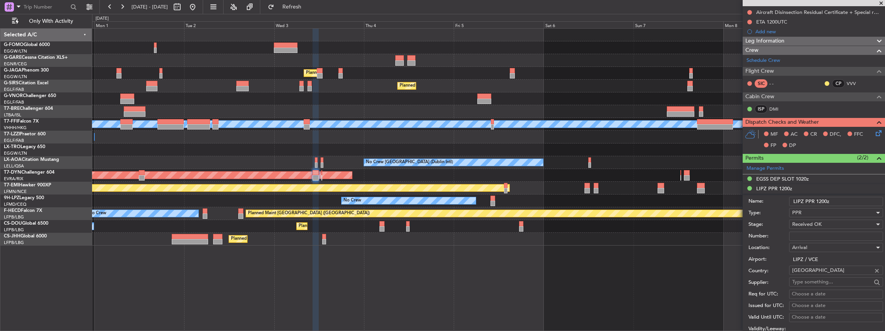
click at [809, 235] on input "Number:" at bounding box center [836, 236] width 94 height 9
paste input "VCE25HNIVY"
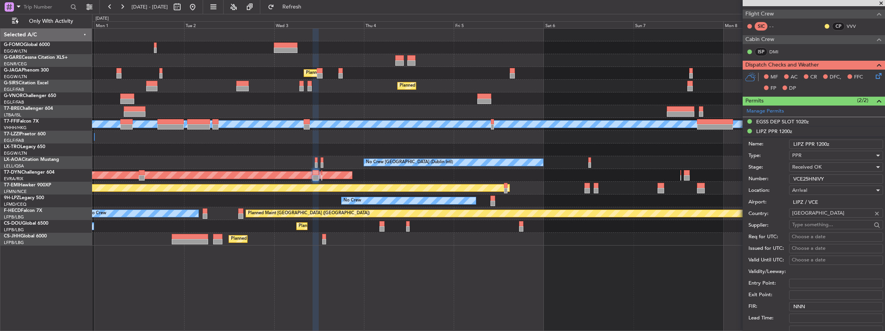
scroll to position [283, 0]
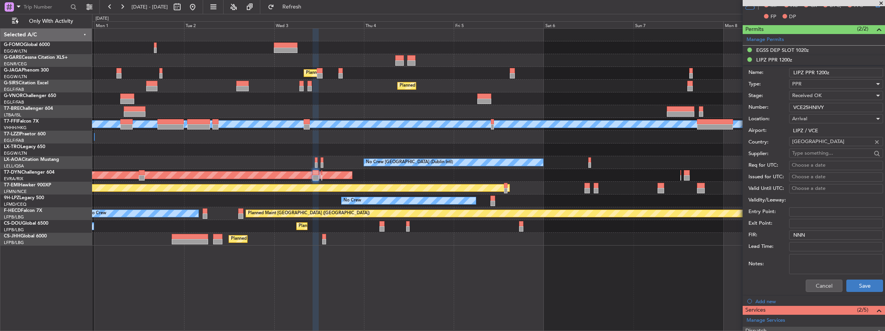
type input "VCE25HNIVY"
click at [854, 282] on button "Save" at bounding box center [864, 286] width 37 height 12
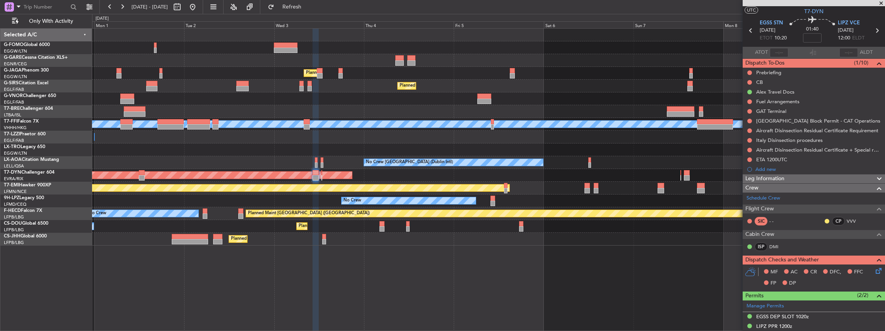
scroll to position [0, 0]
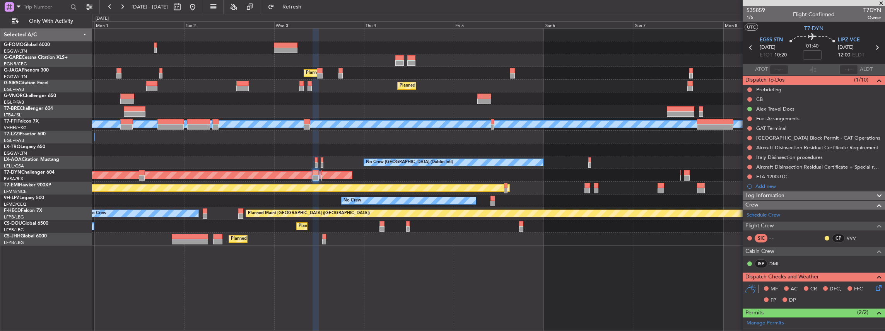
click at [875, 48] on icon at bounding box center [876, 48] width 10 height 10
type input "0"
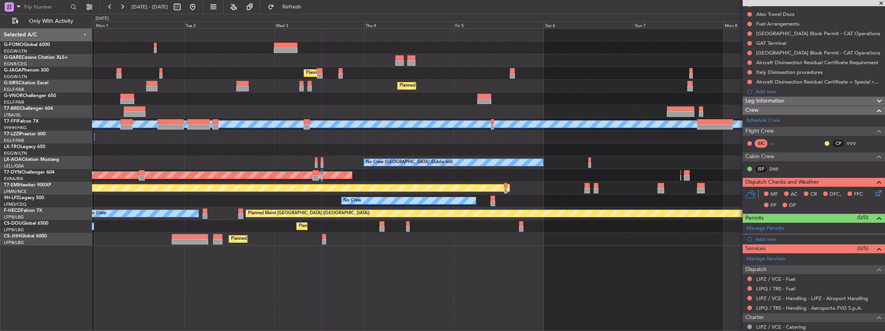
scroll to position [144, 0]
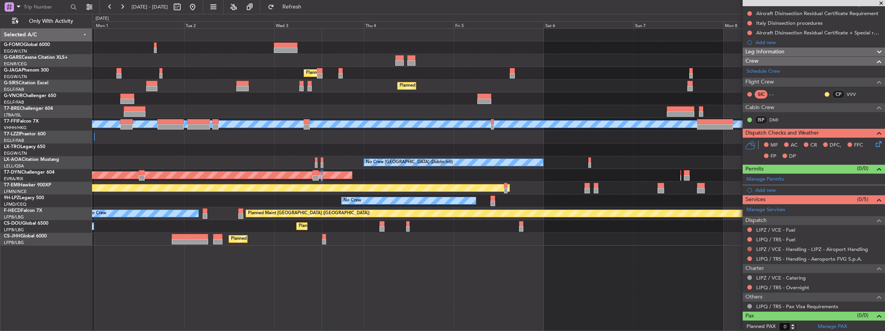
click at [749, 247] on button at bounding box center [749, 249] width 5 height 5
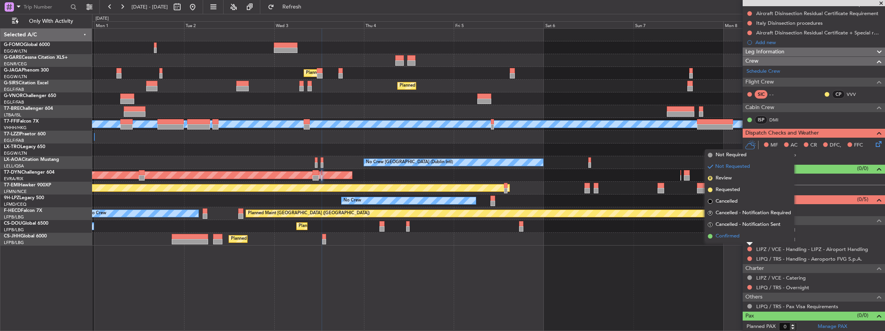
click at [738, 237] on span "Confirmed" at bounding box center [727, 236] width 24 height 8
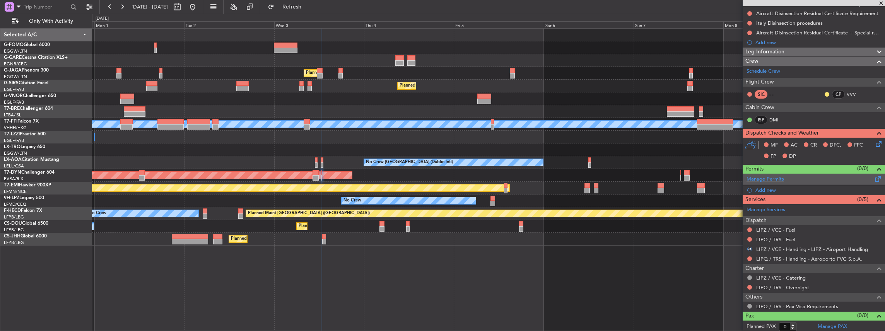
click at [873, 177] on span at bounding box center [877, 177] width 9 height 6
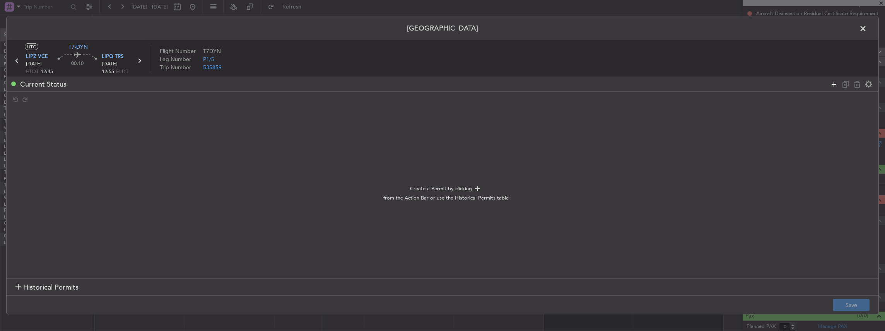
click at [834, 82] on icon at bounding box center [833, 83] width 9 height 9
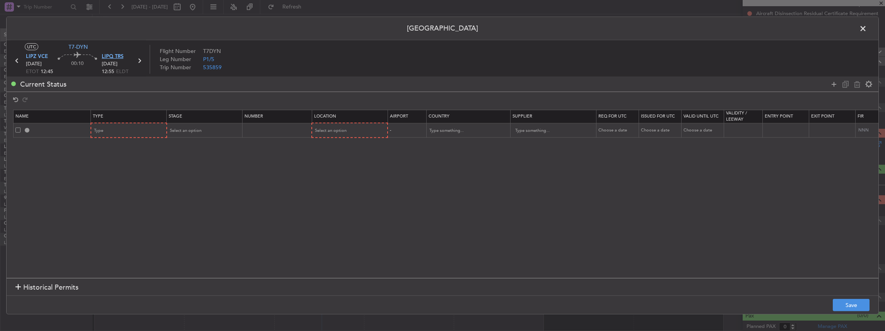
click at [113, 58] on span "LIPQ TRS" at bounding box center [113, 57] width 22 height 8
click at [36, 58] on span "LIPZ VCE" at bounding box center [37, 57] width 22 height 8
click at [120, 130] on div "Type" at bounding box center [126, 131] width 64 height 12
click at [114, 204] on span "Slot" at bounding box center [128, 205] width 69 height 12
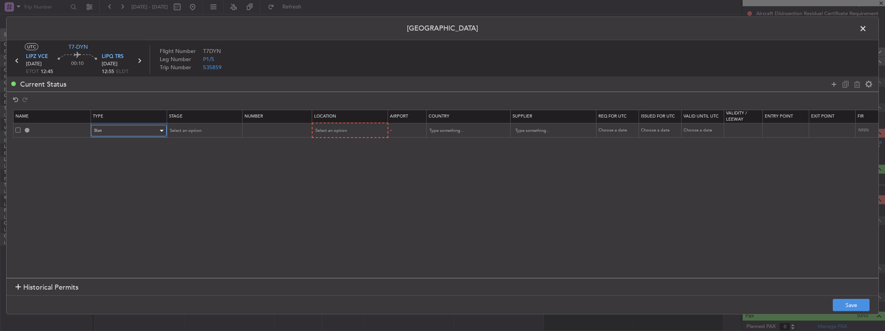
click at [119, 126] on div "Slot" at bounding box center [126, 131] width 64 height 12
click at [103, 170] on span "PPR" at bounding box center [128, 170] width 69 height 12
click at [193, 131] on span "Select an option" at bounding box center [185, 131] width 32 height 6
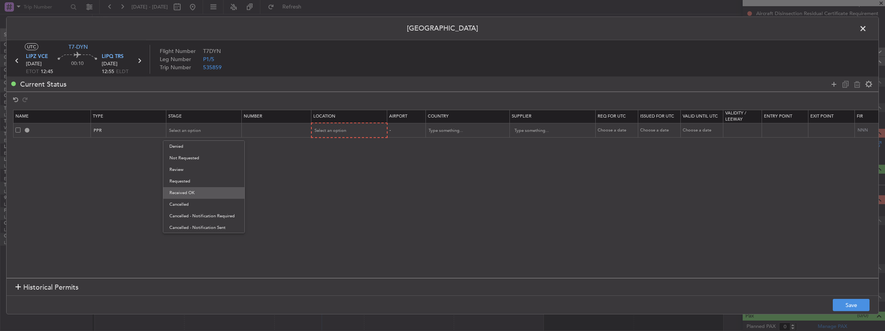
click at [189, 195] on span "Received OK" at bounding box center [203, 193] width 69 height 12
click at [266, 130] on input "text" at bounding box center [277, 130] width 67 height 7
paste input "VCE25HNIVY"
type input "VCE25HNIVY"
click at [334, 137] on section "Name Type Stage Number Location Airport Country Supplier Req For Utc Issued For…" at bounding box center [442, 193] width 871 height 170
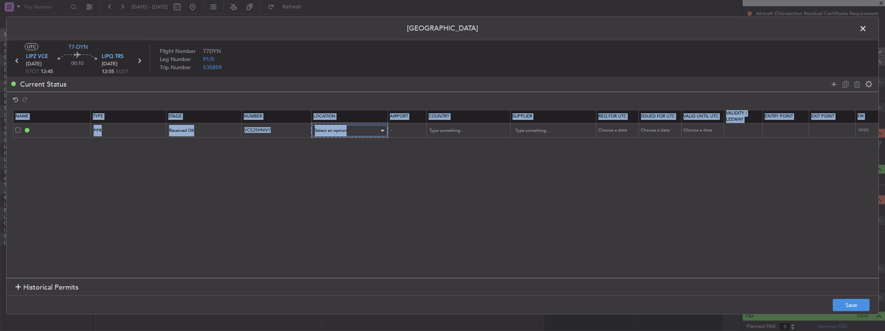
drag, startPoint x: 333, startPoint y: 137, endPoint x: 329, endPoint y: 130, distance: 8.2
click at [329, 130] on span "Select an option" at bounding box center [331, 131] width 32 height 6
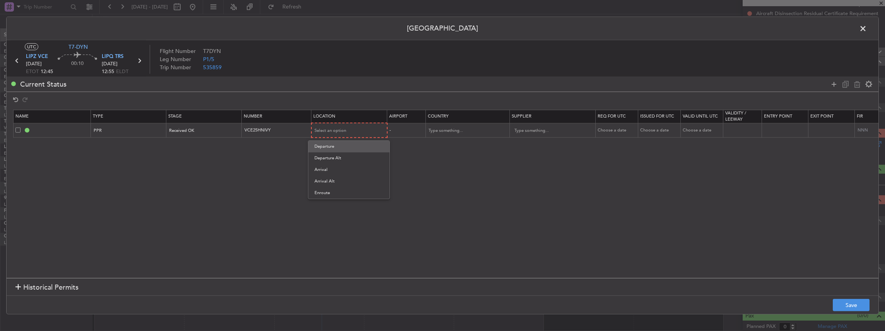
click at [337, 147] on span "Departure" at bounding box center [348, 147] width 69 height 12
click at [858, 308] on button "Save" at bounding box center [850, 305] width 37 height 12
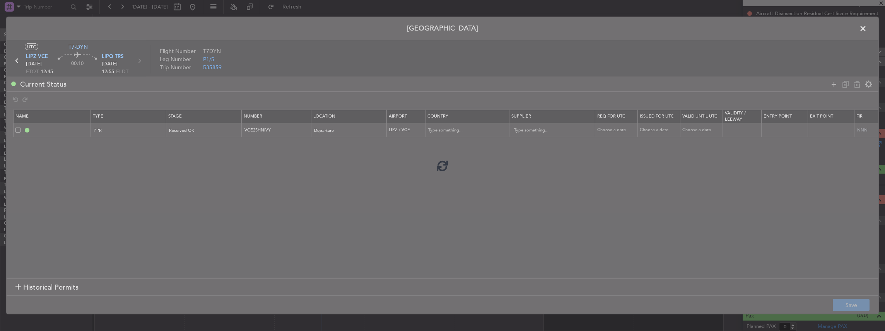
type input "LIPZ PPR"
type input "Italy"
type input "NNN"
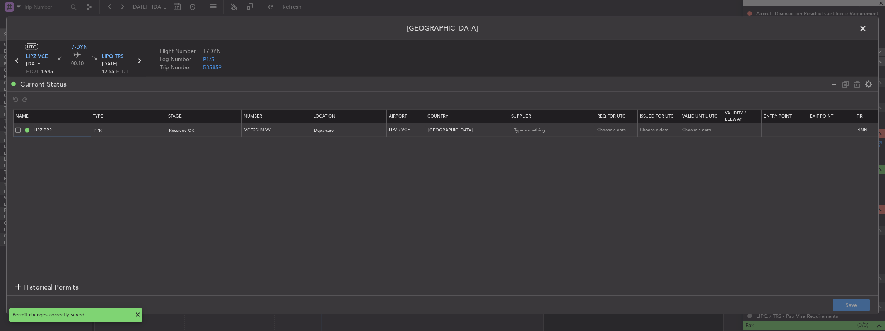
click at [75, 131] on input "LIPZ PPR" at bounding box center [61, 130] width 58 height 7
type input "LIPZ PPR 1245z"
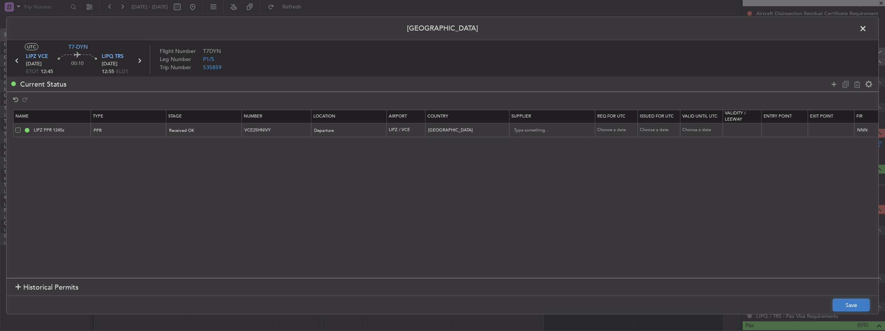
click at [851, 305] on button "Save" at bounding box center [850, 305] width 37 height 12
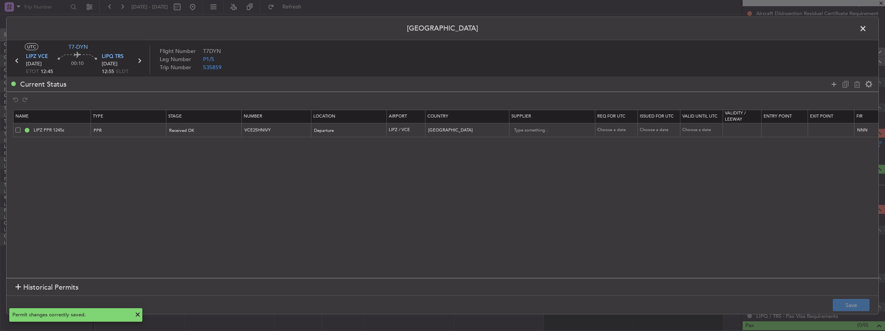
click at [866, 29] on span at bounding box center [866, 30] width 0 height 15
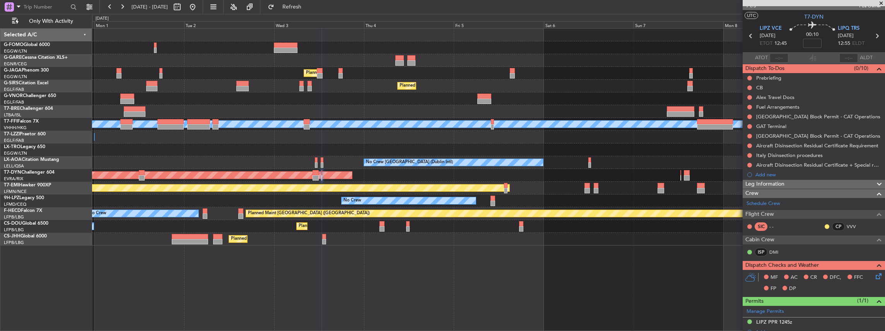
scroll to position [0, 0]
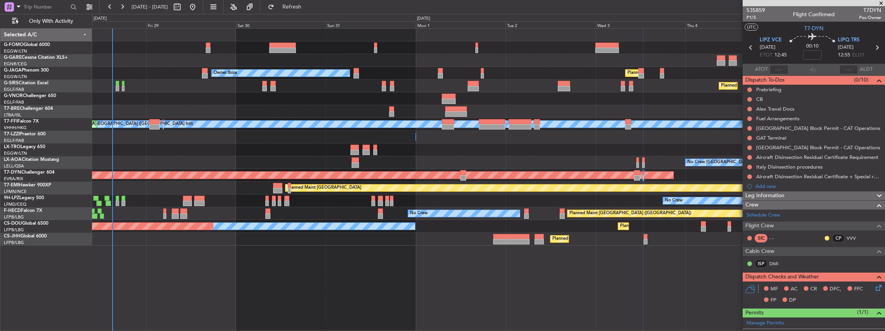
click at [633, 331] on html "31 Aug 2025 - 09 Sep 2025 Refresh Quick Links Only With Activity Planned Maint …" at bounding box center [442, 165] width 885 height 331
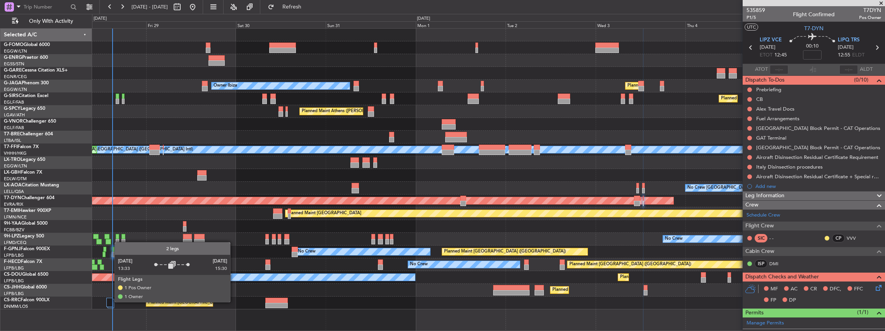
click at [109, 302] on div at bounding box center [109, 302] width 6 height 9
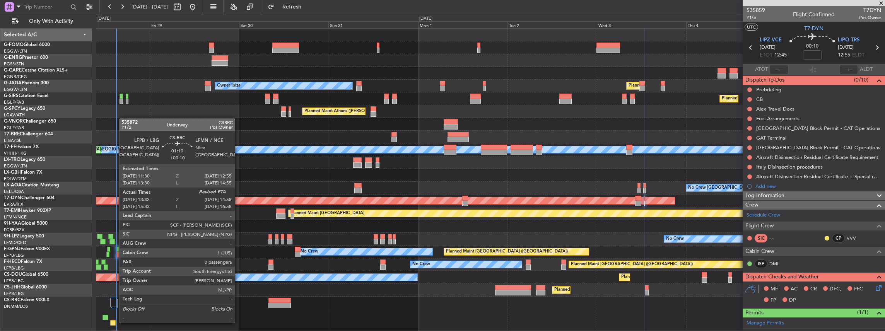
click at [115, 322] on div at bounding box center [112, 322] width 5 height 5
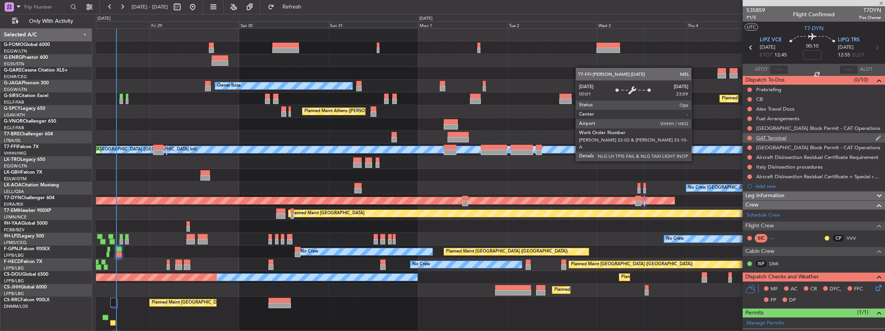
type input "+00:10"
type input "13:43"
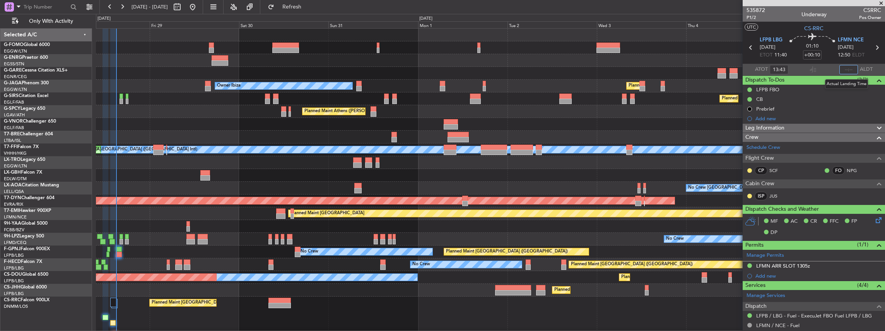
click at [844, 70] on input "text" at bounding box center [848, 69] width 19 height 9
click at [817, 72] on section "ATOT 13:43 1500 ALDT" at bounding box center [813, 70] width 142 height 12
type input "15:00"
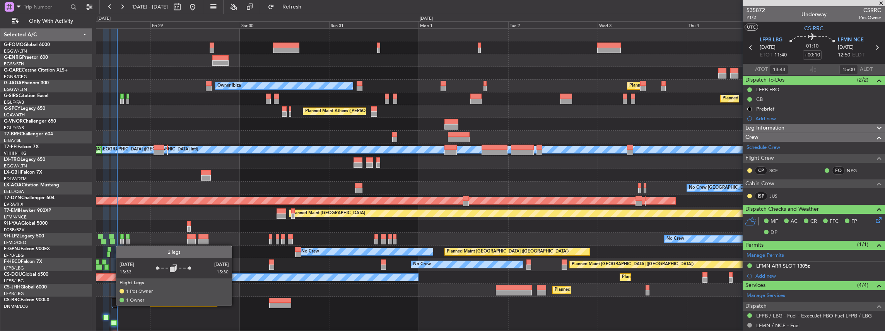
click at [113, 304] on div at bounding box center [114, 302] width 6 height 9
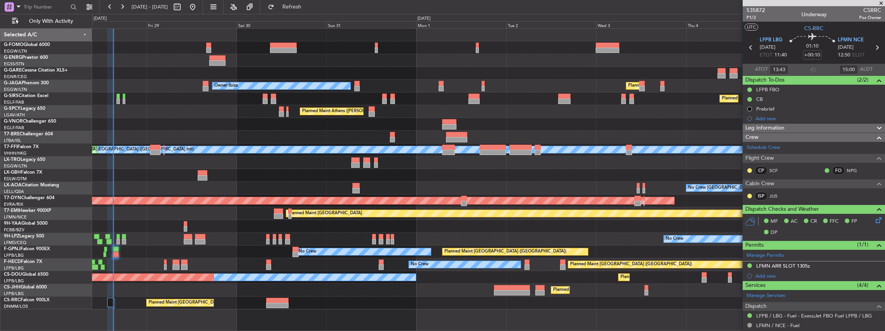
click at [269, 189] on div "No Crew Dublin (Dublin Intl) No Crew Barcelona (El Prat)" at bounding box center [488, 188] width 793 height 13
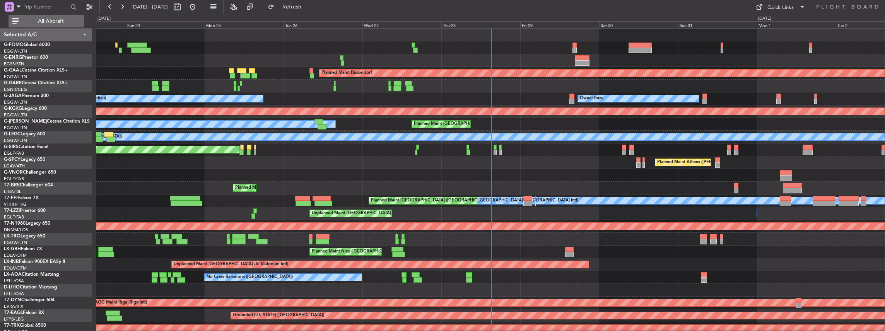
click at [69, 20] on span "All Aircraft" at bounding box center [50, 21] width 61 height 5
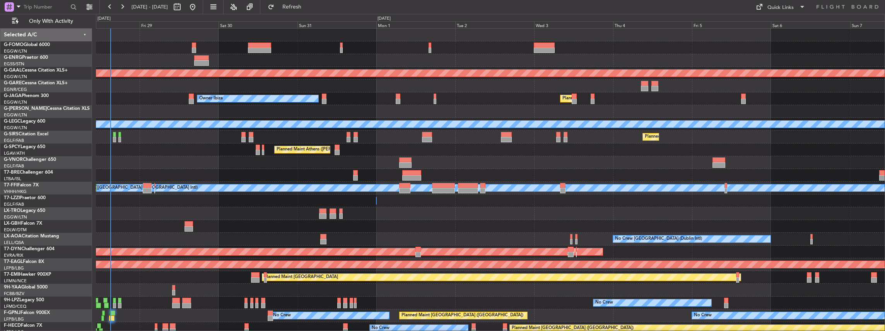
click at [221, 244] on div "Planned Maint Dusseldorf Owner Ibiza Planned Maint London (Luton) Planned Maint…" at bounding box center [490, 207] width 789 height 357
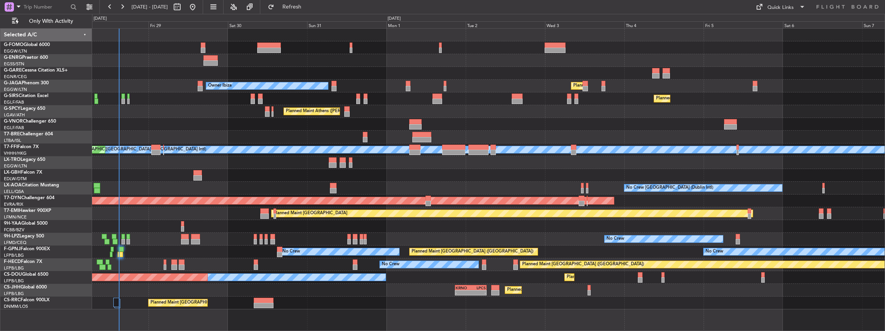
click at [254, 226] on div "Owner Ibiza Planned Maint London (Luton) Planned Maint London (Farnborough) Pla…" at bounding box center [488, 169] width 793 height 281
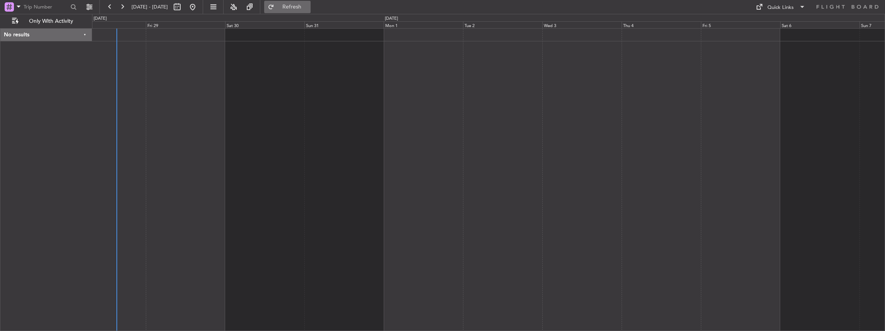
click at [300, 6] on button "Refresh" at bounding box center [287, 7] width 46 height 12
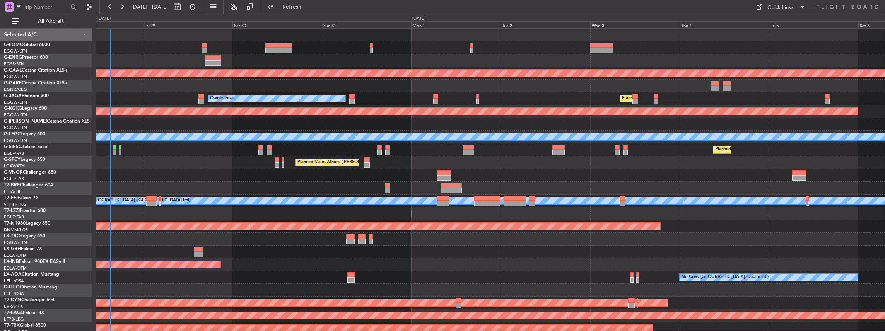
click at [48, 34] on div "Selected A/C" at bounding box center [46, 35] width 92 height 13
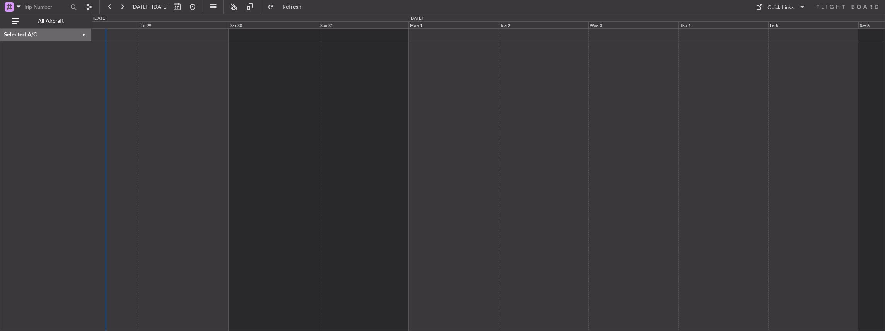
click at [47, 36] on div "Selected A/C" at bounding box center [45, 35] width 91 height 13
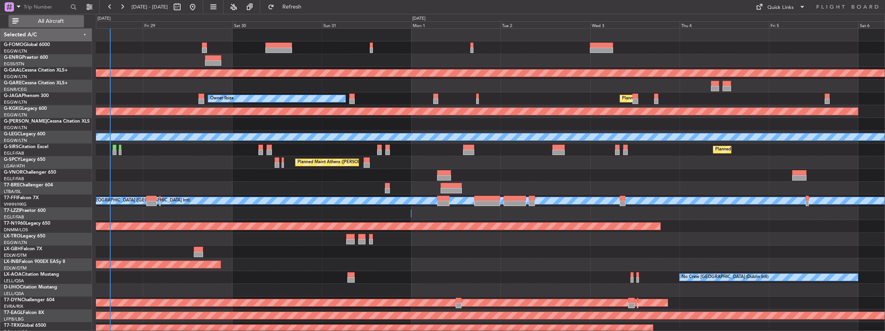
click at [44, 19] on span "All Aircraft" at bounding box center [50, 21] width 61 height 5
